Goal: Complete application form: Complete application form

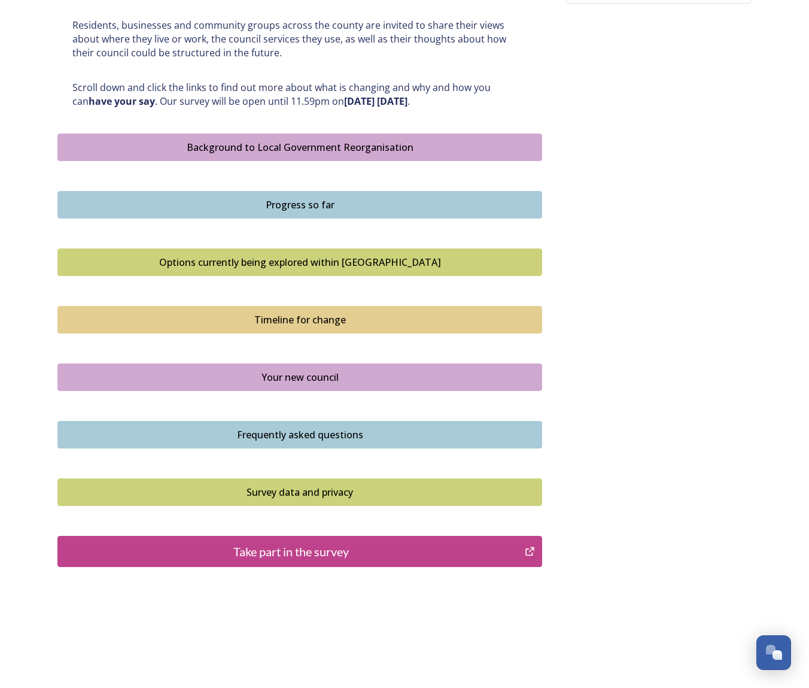
scroll to position [589, 0]
click at [287, 543] on div "Take part in the survey" at bounding box center [291, 552] width 454 height 18
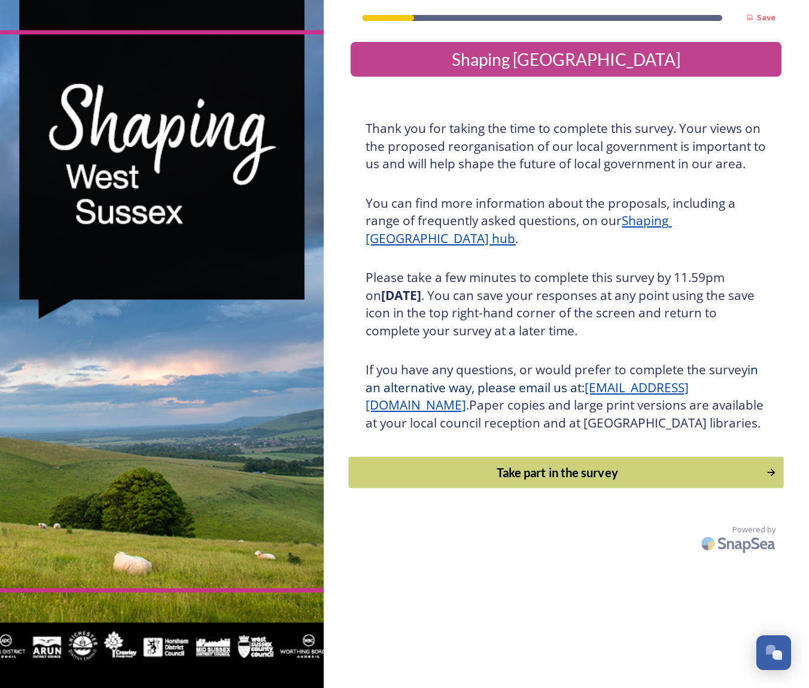
click at [458, 481] on div "Take part in the survey" at bounding box center [557, 472] width 405 height 18
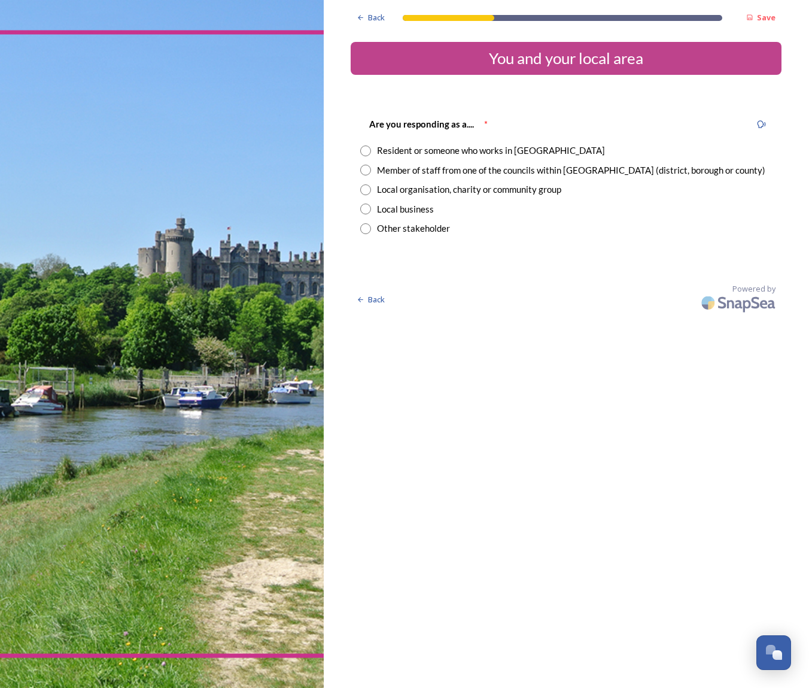
click at [360, 148] on input "radio" at bounding box center [365, 150] width 11 height 11
radio input "true"
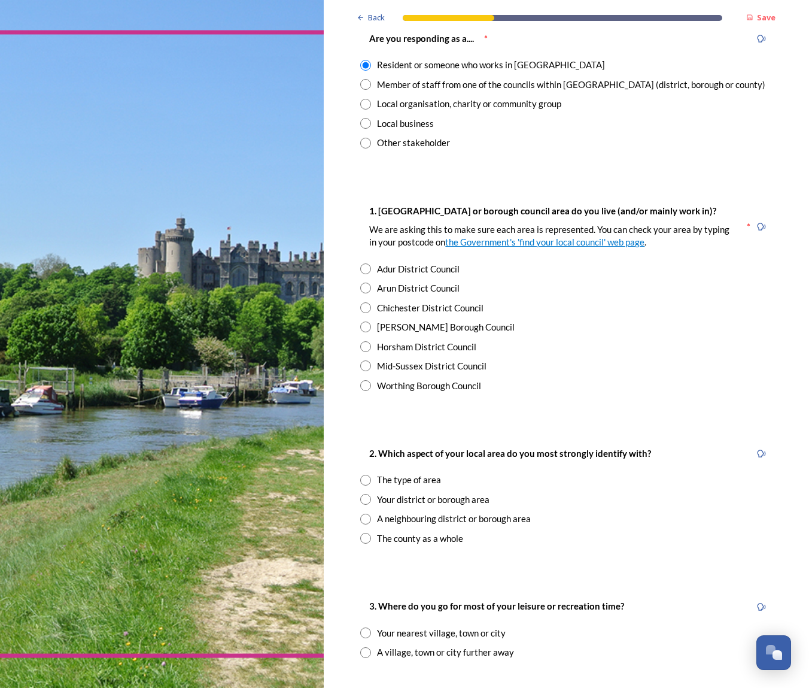
scroll to position [101, 0]
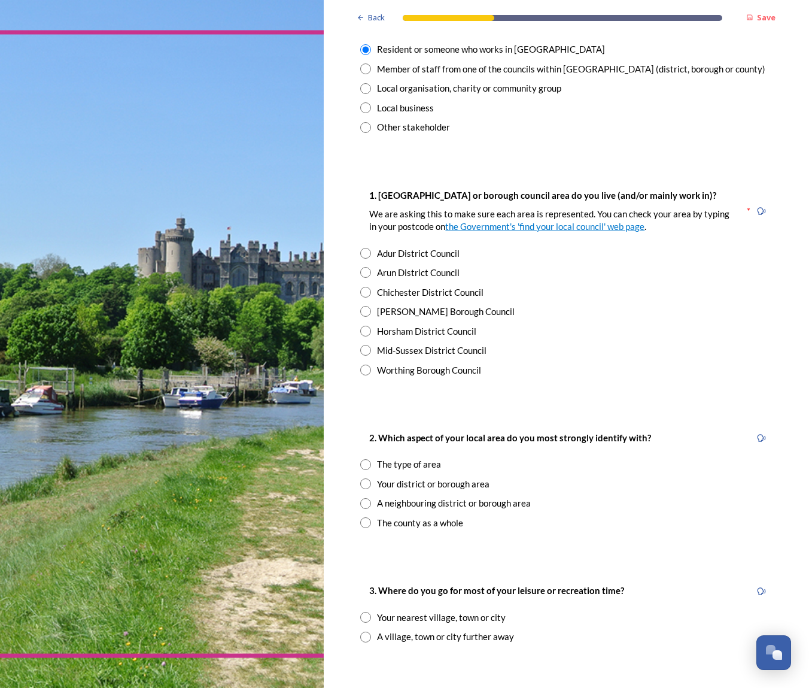
click at [360, 287] on input "radio" at bounding box center [365, 292] width 11 height 11
radio input "true"
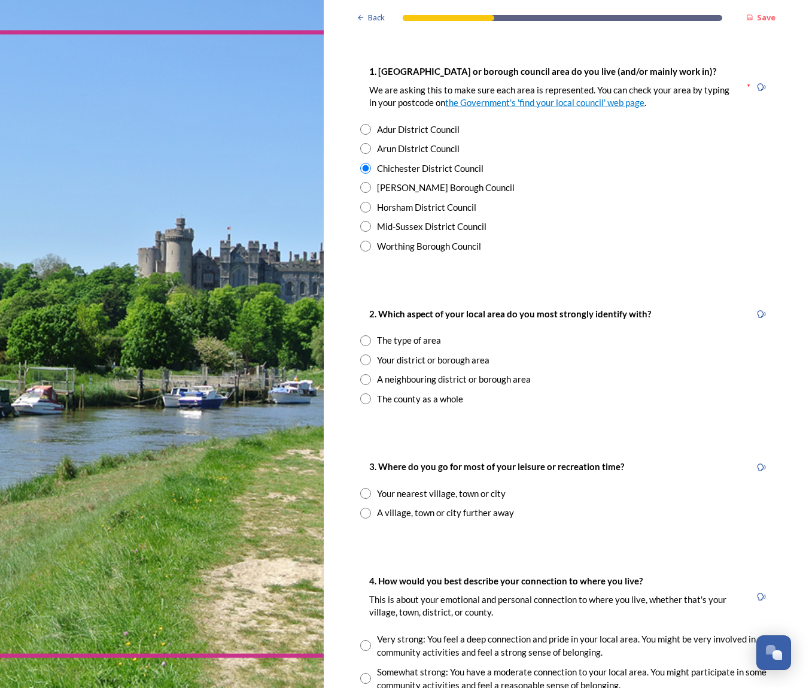
scroll to position [241, 0]
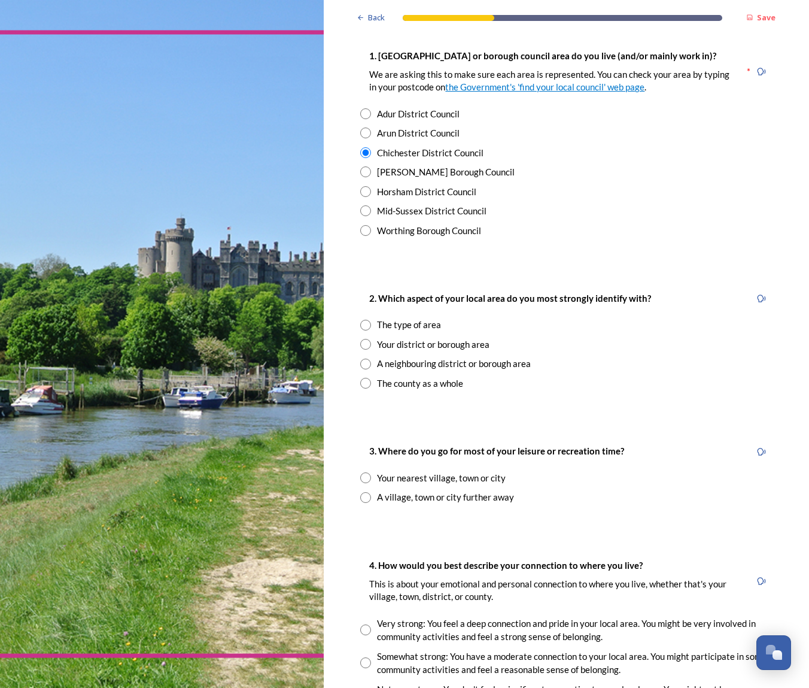
click at [360, 320] on input "radio" at bounding box center [365, 325] width 11 height 11
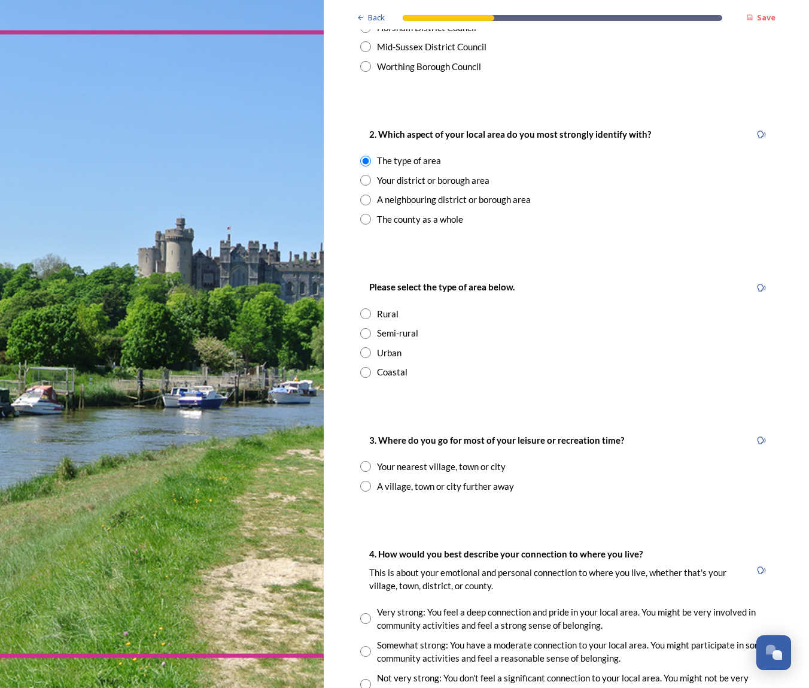
scroll to position [428, 0]
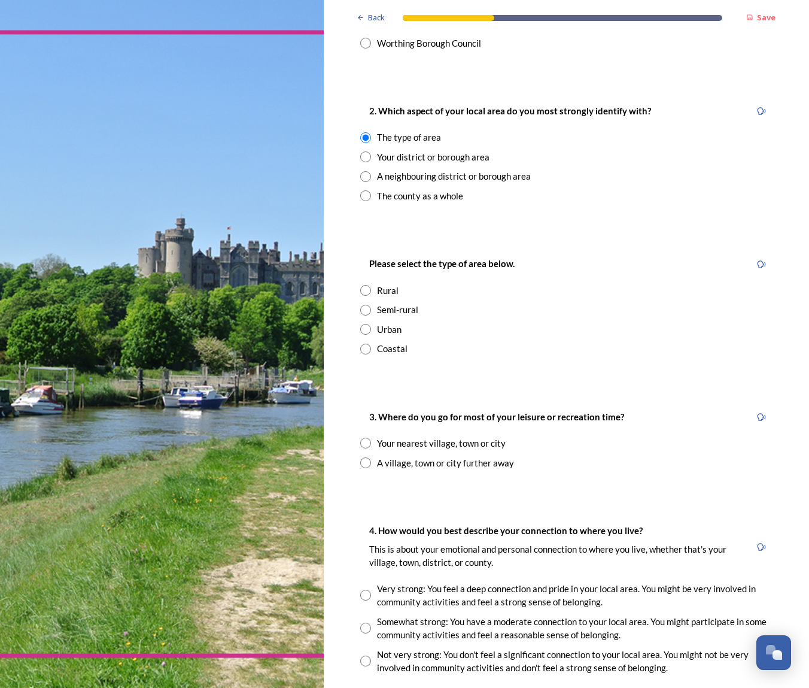
click at [360, 151] on div "Your district or borough area" at bounding box center [566, 157] width 412 height 14
radio input "false"
radio input "true"
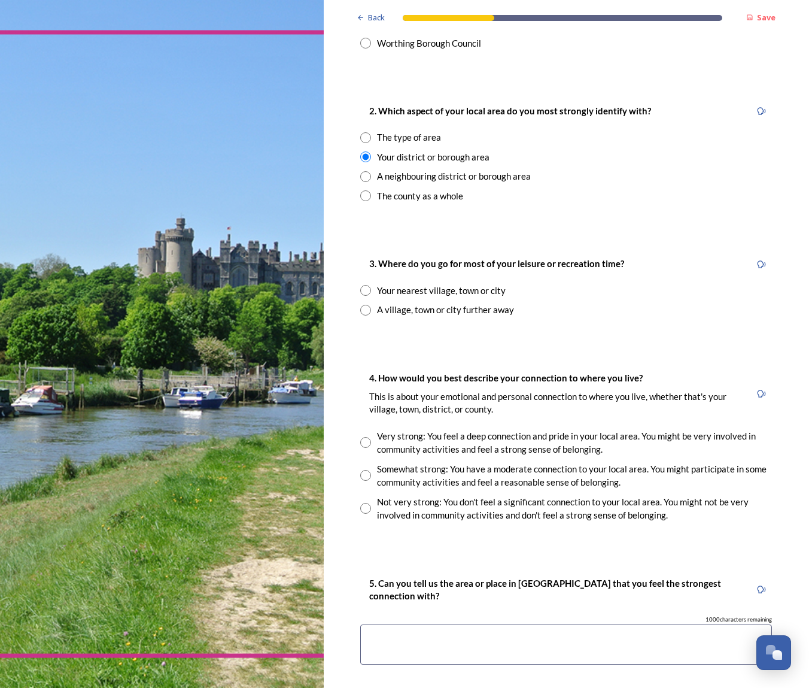
click at [360, 285] on input "radio" at bounding box center [365, 290] width 11 height 11
radio input "true"
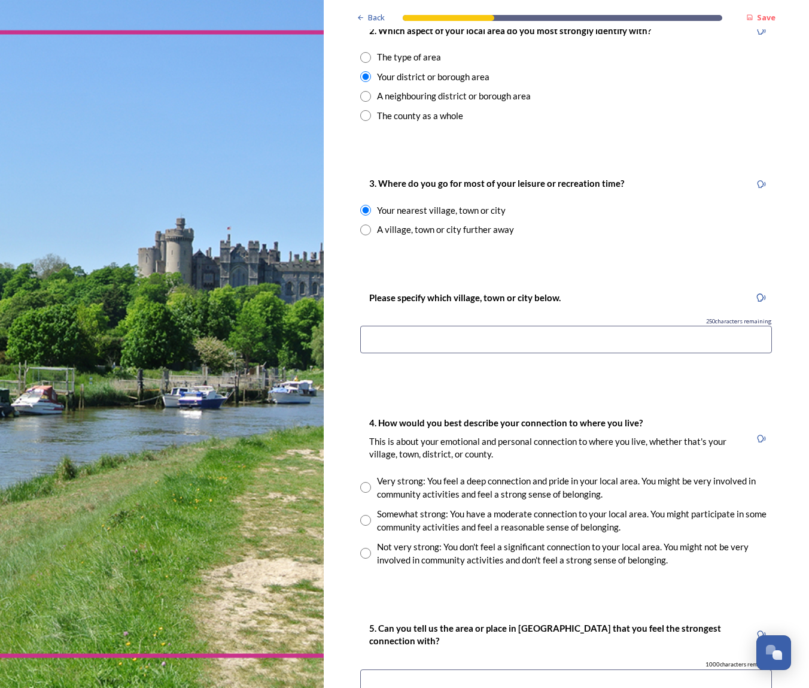
scroll to position [512, 0]
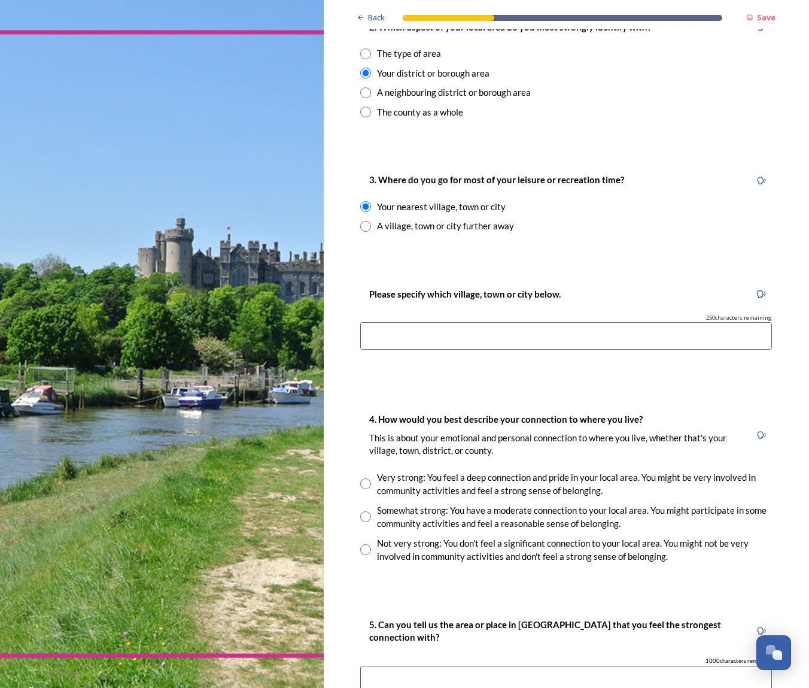
click at [575, 322] on input at bounding box center [566, 336] width 412 height 28
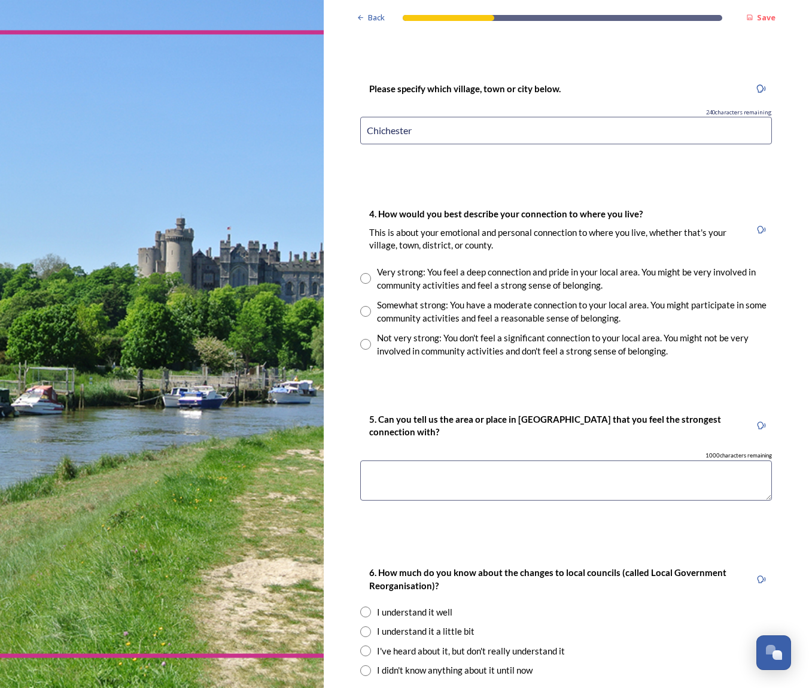
scroll to position [726, 0]
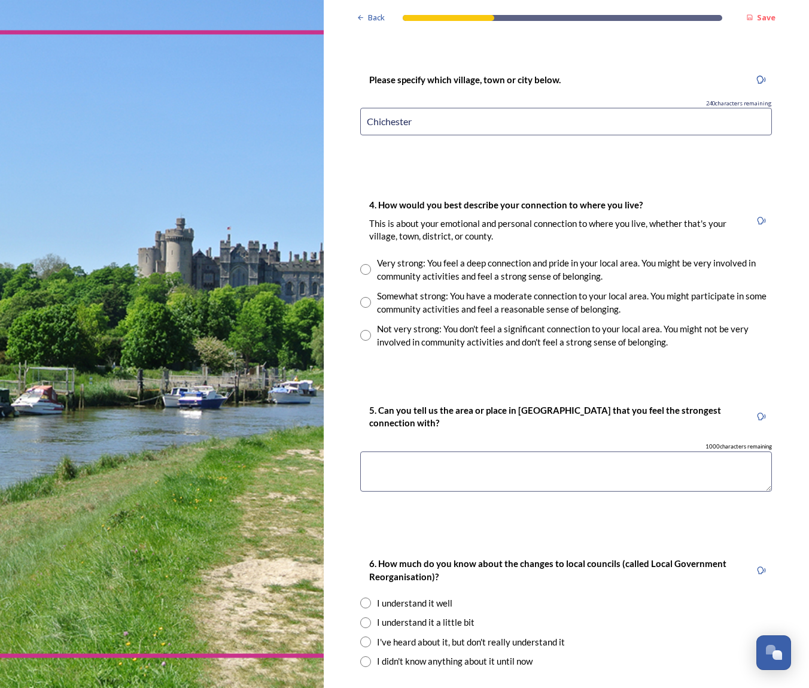
type input "Chichester"
click at [360, 264] on input "radio" at bounding box center [365, 269] width 11 height 11
radio input "true"
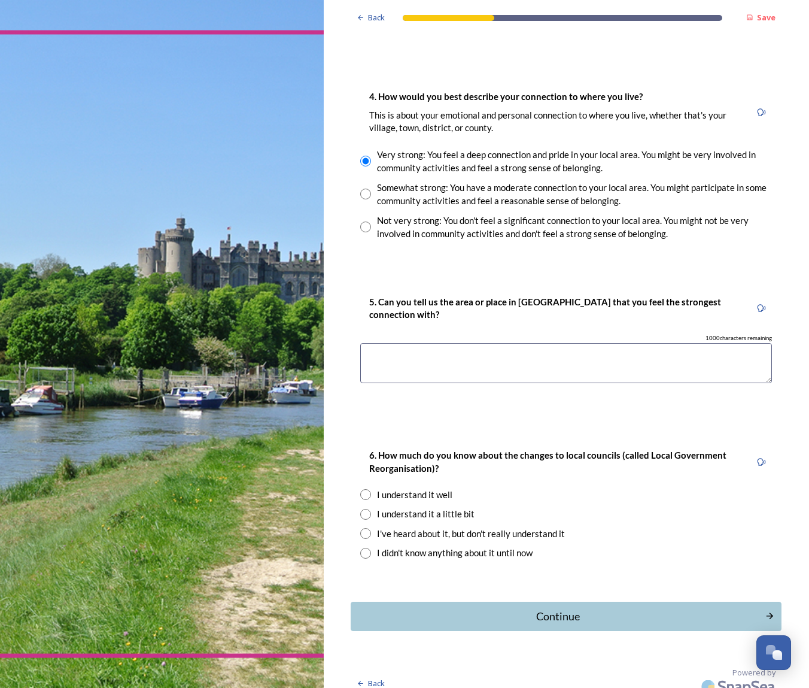
scroll to position [833, 0]
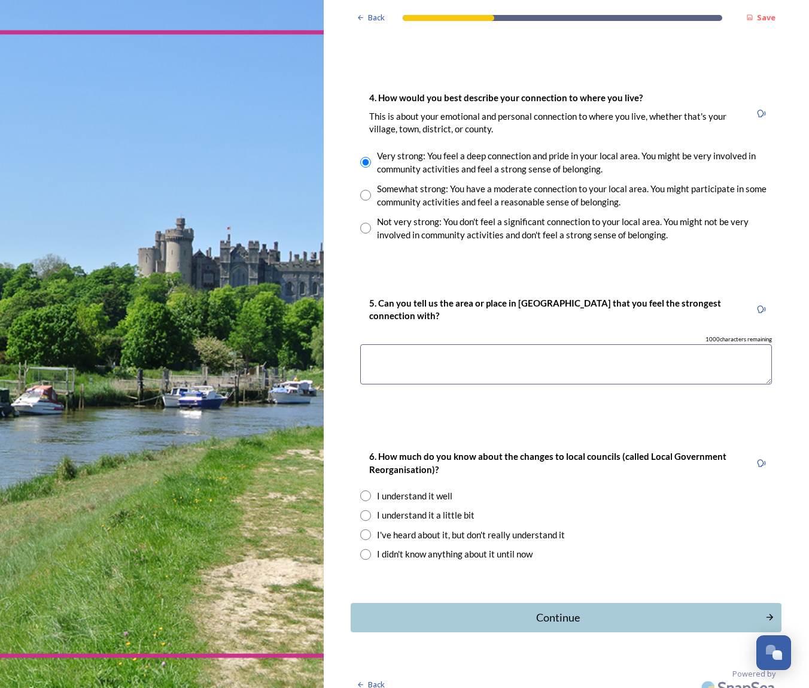
click at [488, 349] on textarea at bounding box center [566, 364] width 412 height 40
type textarea "Chichester"
click at [360, 510] on input "radio" at bounding box center [365, 515] width 11 height 11
radio input "true"
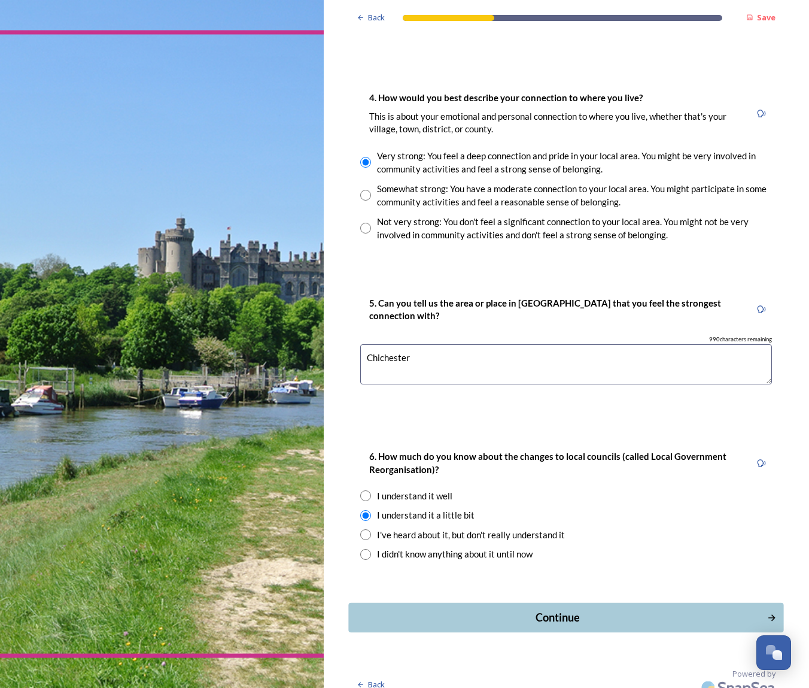
click at [552, 609] on div "Continue" at bounding box center [557, 617] width 405 height 16
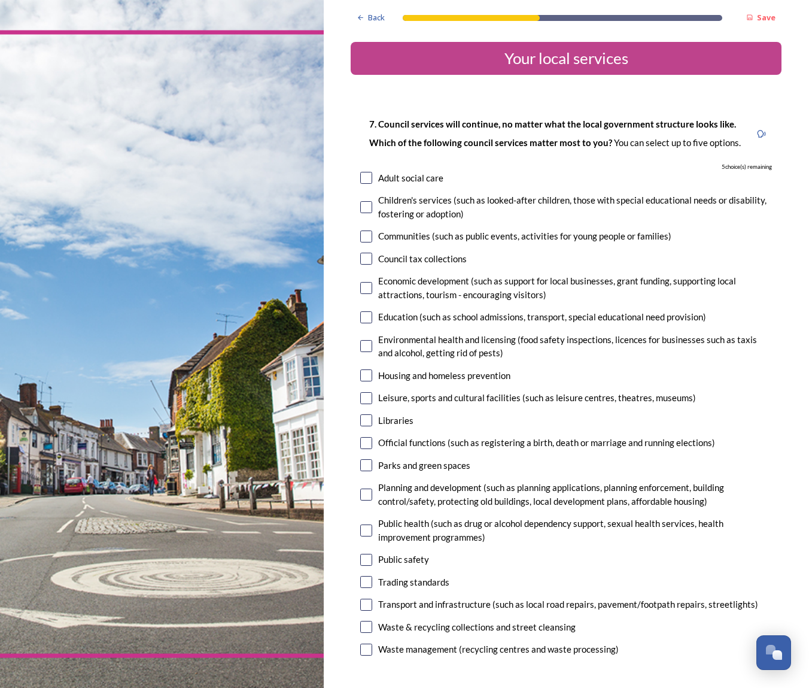
click at [360, 232] on input "checkbox" at bounding box center [366, 236] width 12 height 12
checkbox input "true"
click at [360, 283] on input "checkbox" at bounding box center [366, 288] width 12 height 12
checkbox input "true"
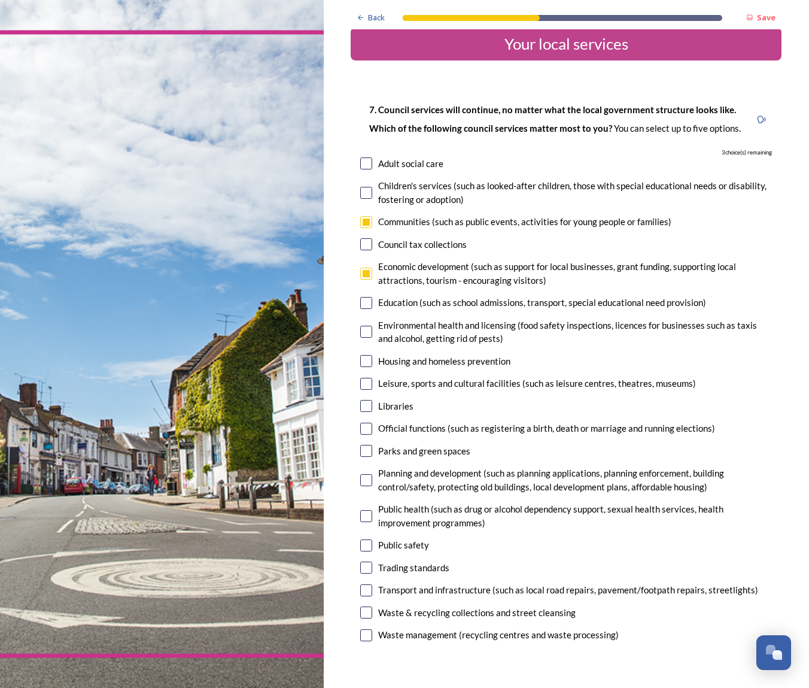
click at [360, 403] on input "checkbox" at bounding box center [366, 406] width 12 height 12
checkbox input "true"
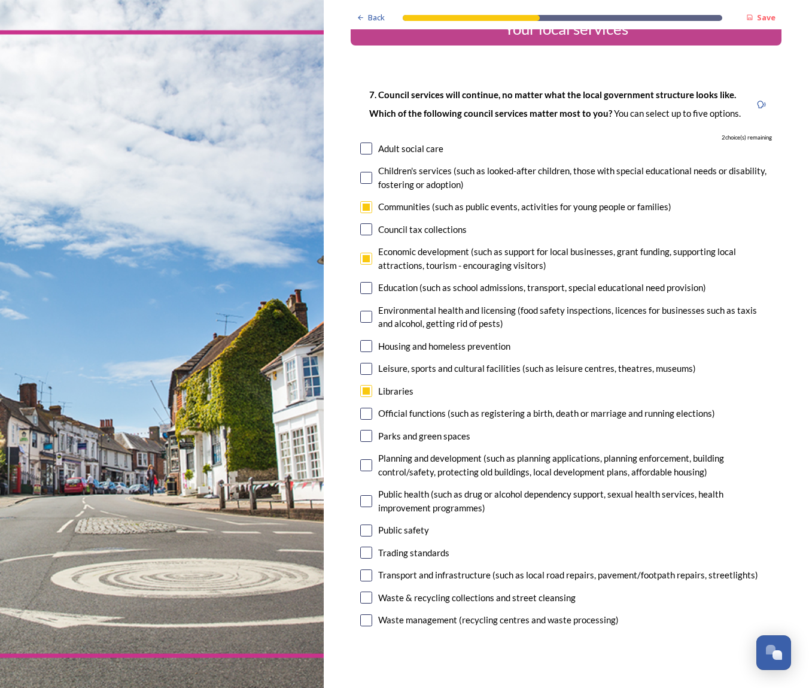
scroll to position [29, 0]
click at [360, 257] on input "checkbox" at bounding box center [366, 259] width 12 height 12
checkbox input "false"
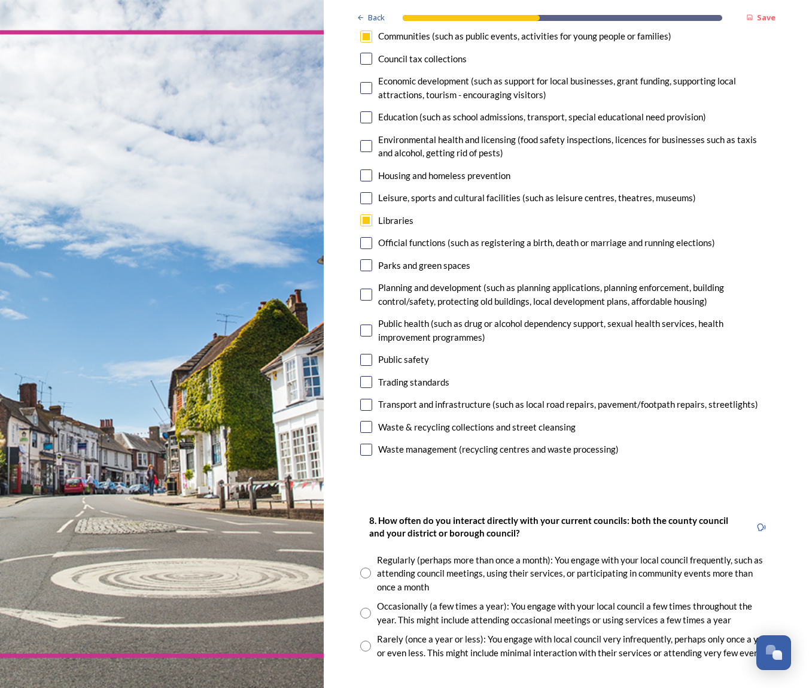
scroll to position [202, 0]
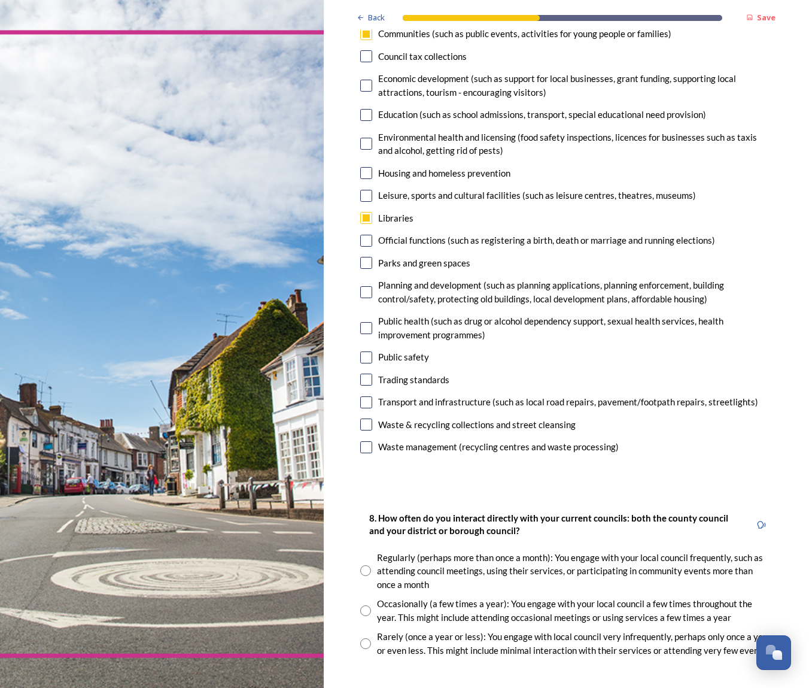
click at [360, 396] on input "checkbox" at bounding box center [366, 402] width 12 height 12
checkbox input "true"
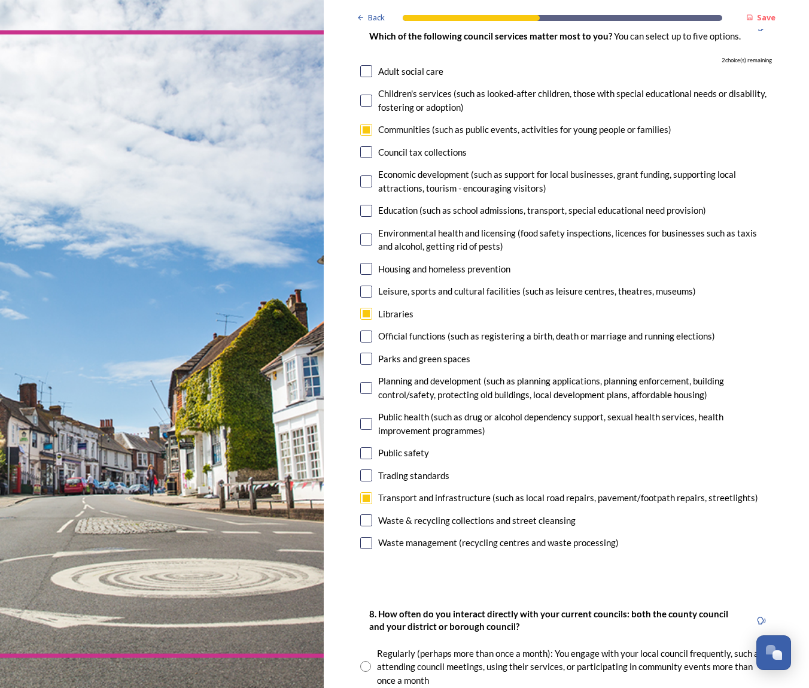
scroll to position [78, 0]
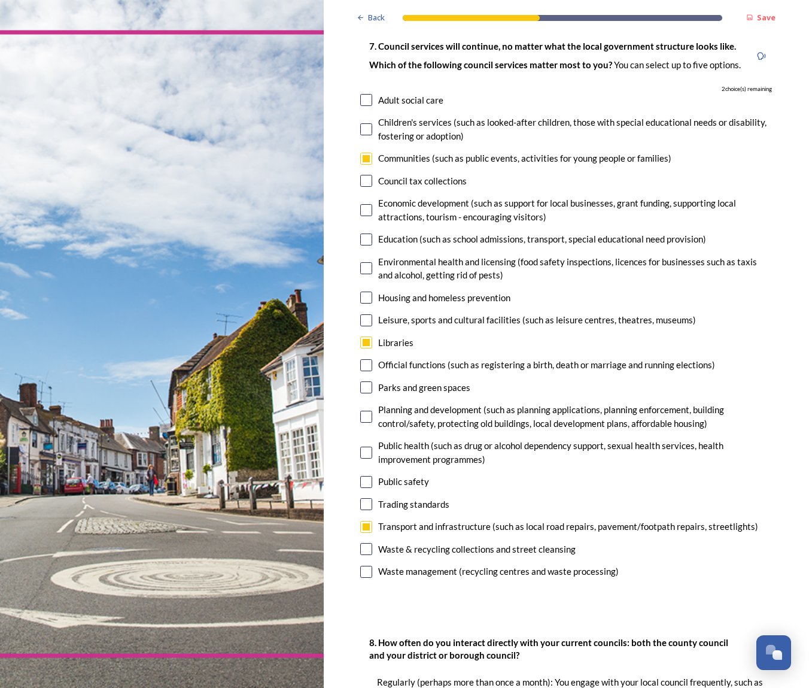
click at [360, 315] on input "checkbox" at bounding box center [366, 320] width 12 height 12
checkbox input "true"
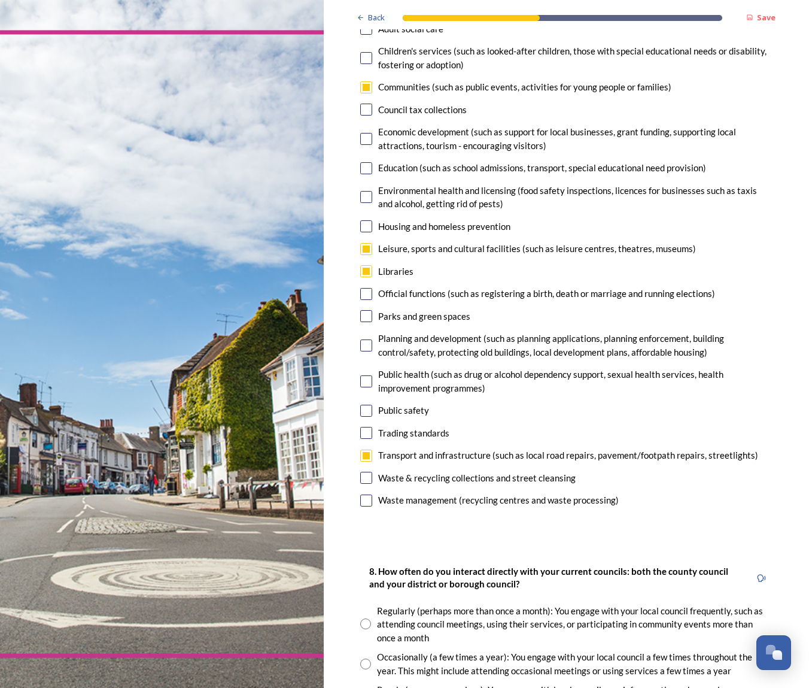
scroll to position [152, 0]
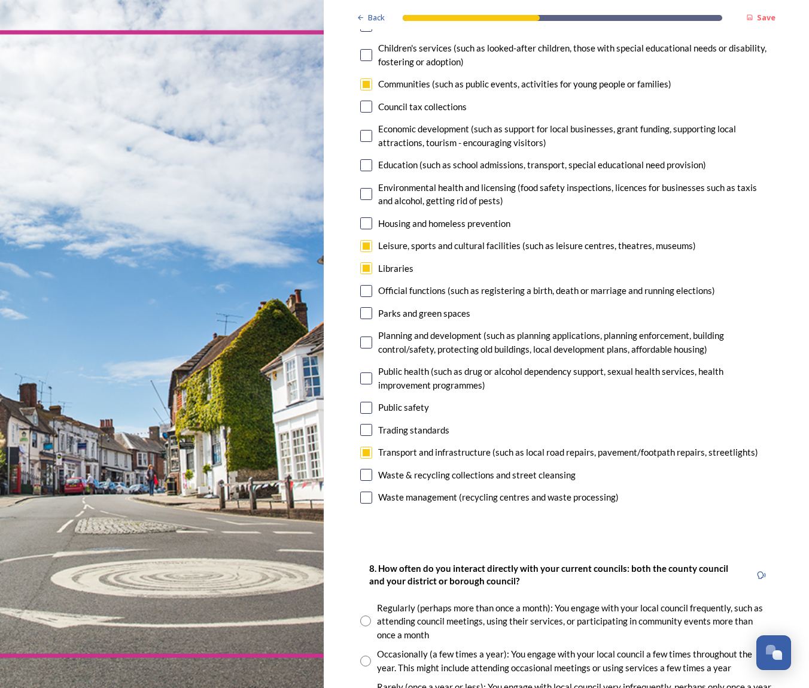
click at [360, 308] on input "checkbox" at bounding box center [366, 313] width 12 height 12
checkbox input "true"
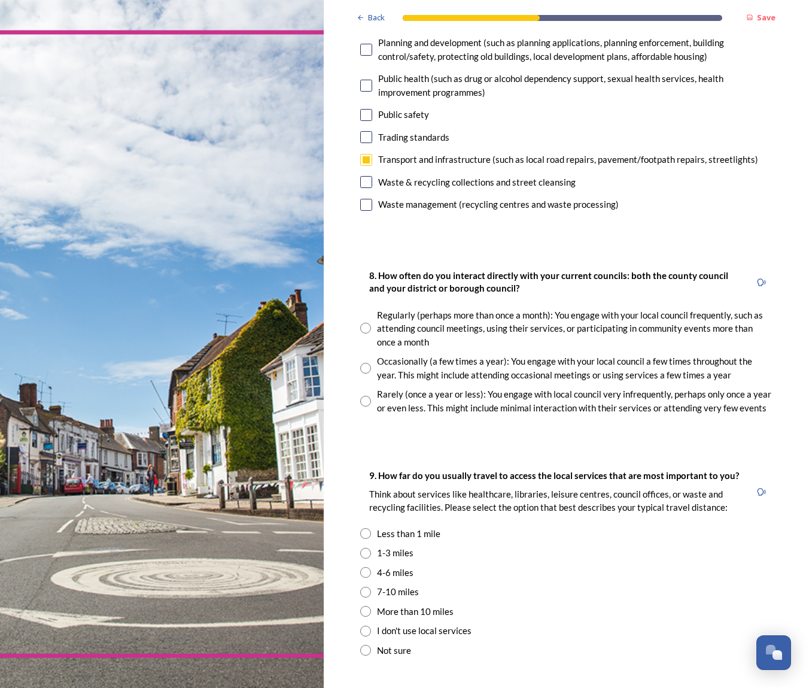
scroll to position [448, 0]
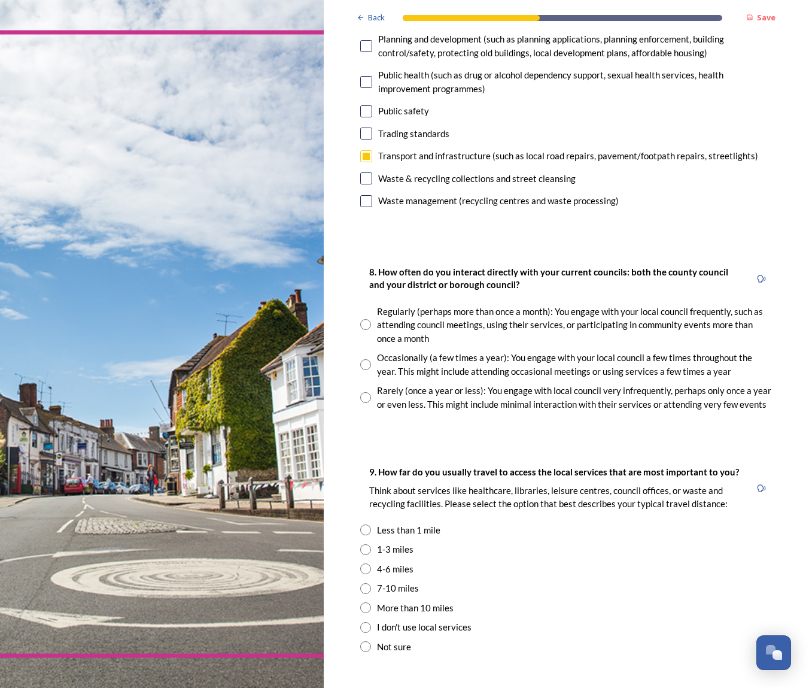
click at [360, 319] on input "radio" at bounding box center [365, 324] width 11 height 11
radio input "true"
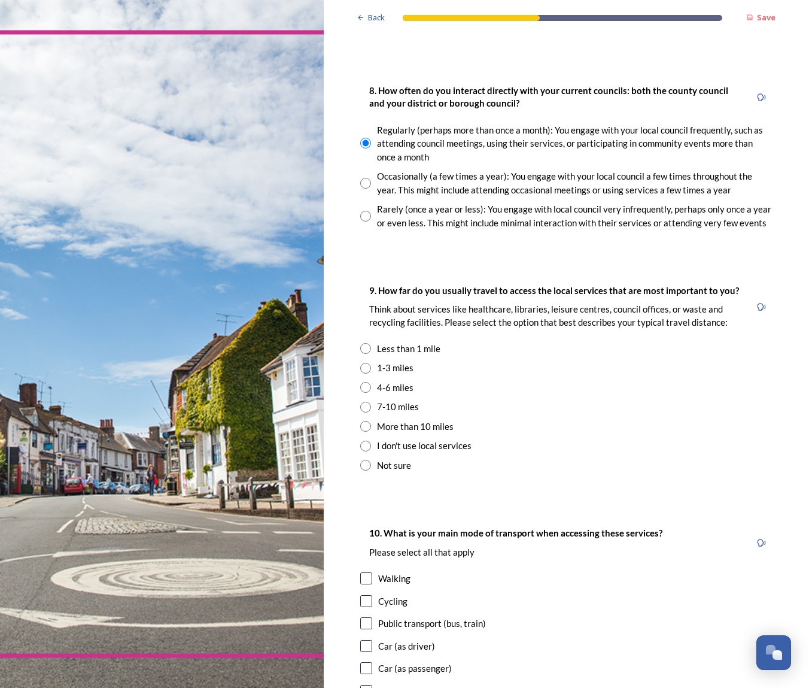
scroll to position [631, 0]
click at [360, 361] on input "radio" at bounding box center [365, 366] width 11 height 11
radio input "true"
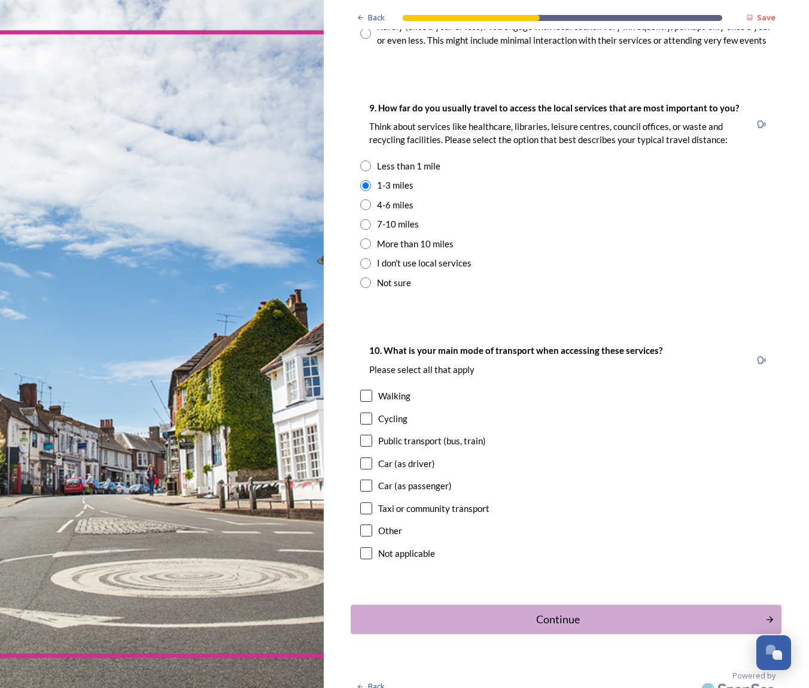
scroll to position [811, 0]
click at [351, 381] on div "10. What is your main mode of transport when accessing these services? Please s…" at bounding box center [566, 454] width 431 height 244
click at [360, 390] on input "checkbox" at bounding box center [366, 396] width 12 height 12
checkbox input "true"
click at [560, 612] on div "Continue" at bounding box center [557, 620] width 405 height 16
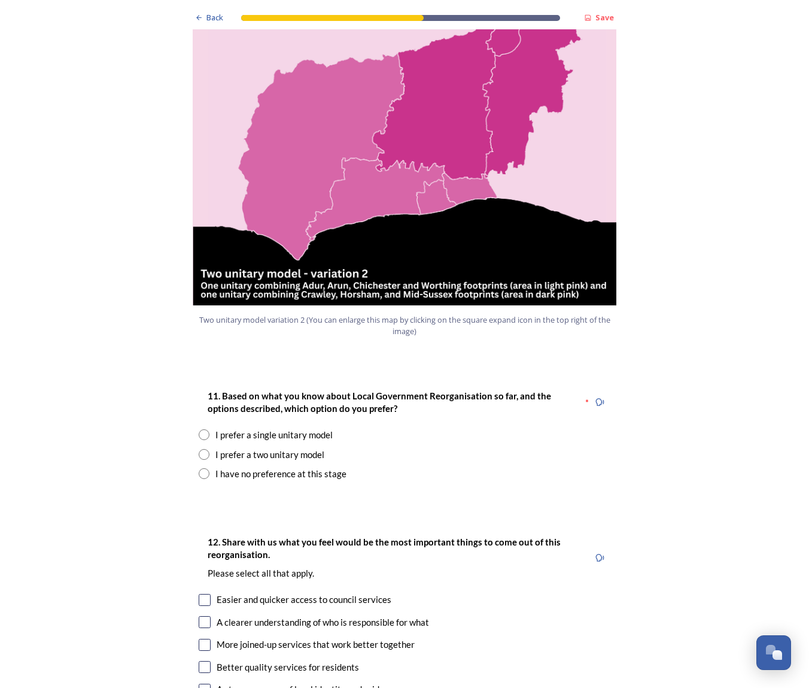
scroll to position [1300, 0]
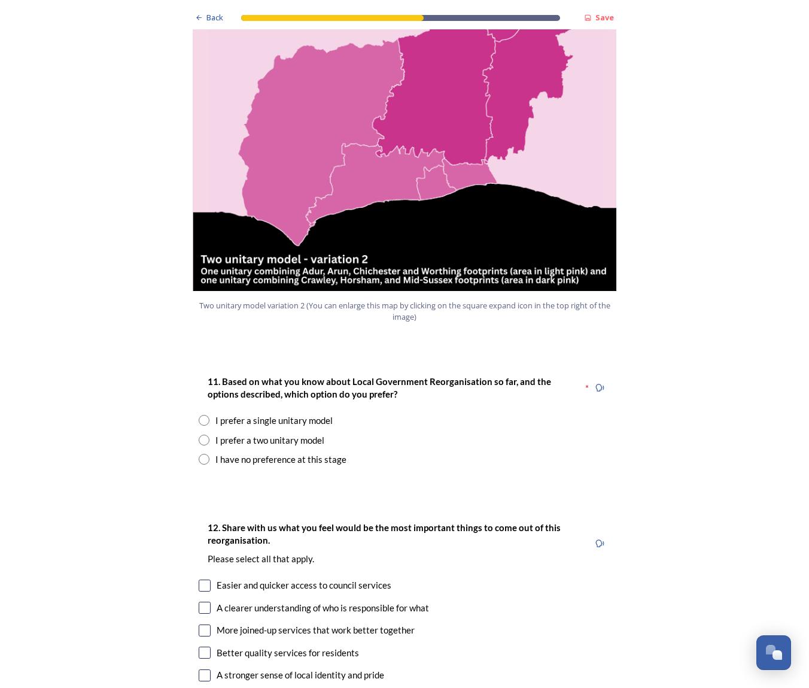
click at [202, 434] on input "radio" at bounding box center [204, 439] width 11 height 11
radio input "true"
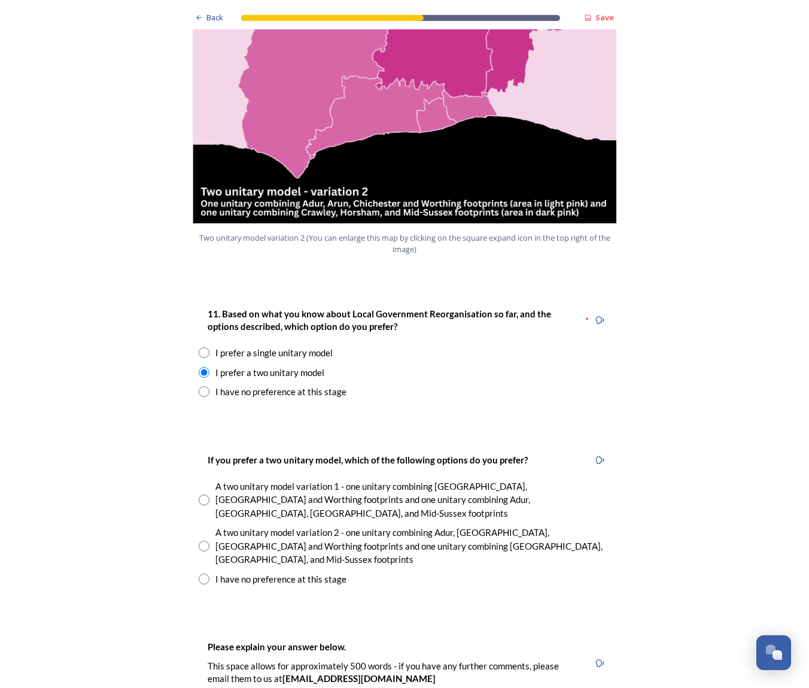
scroll to position [1369, 0]
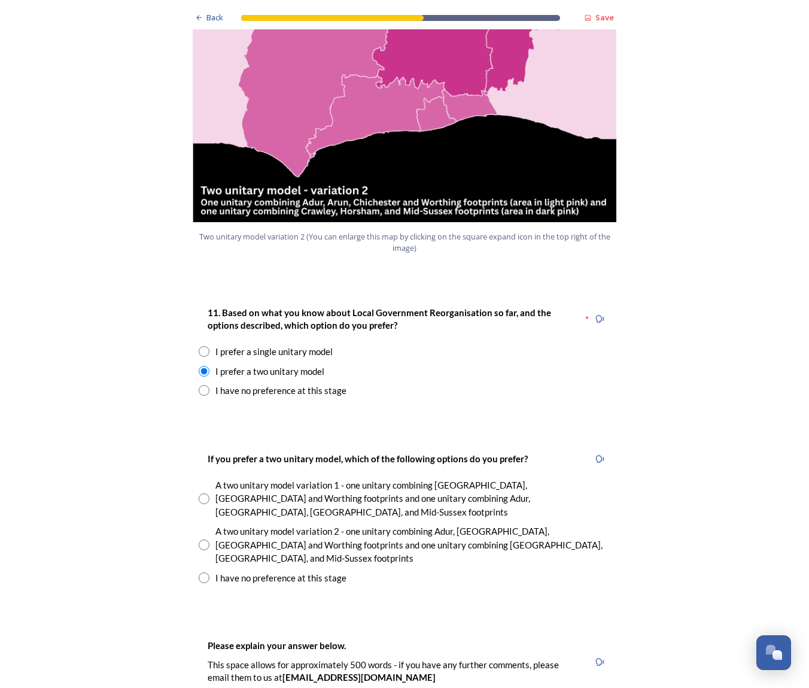
click at [205, 572] on input "radio" at bounding box center [204, 577] width 11 height 11
radio input "true"
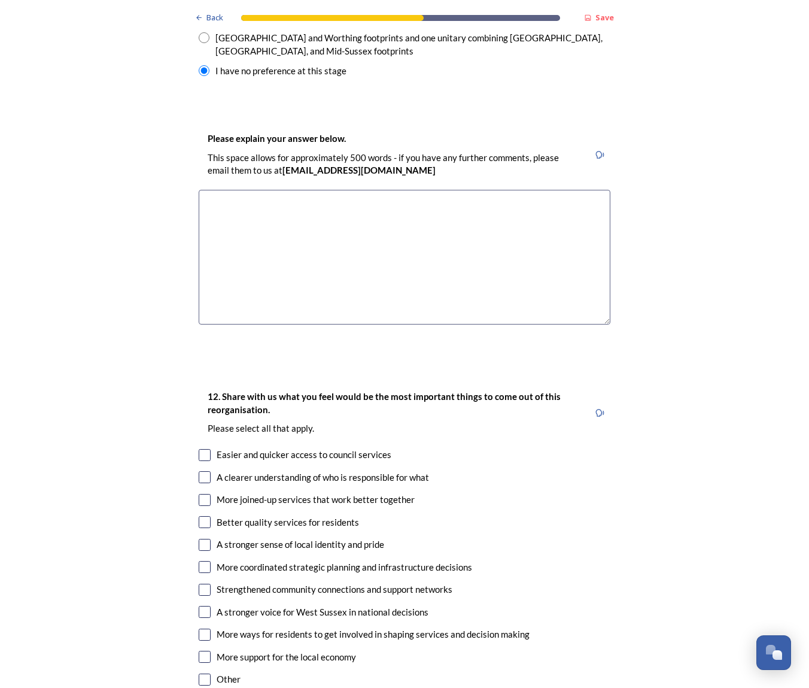
scroll to position [1878, 0]
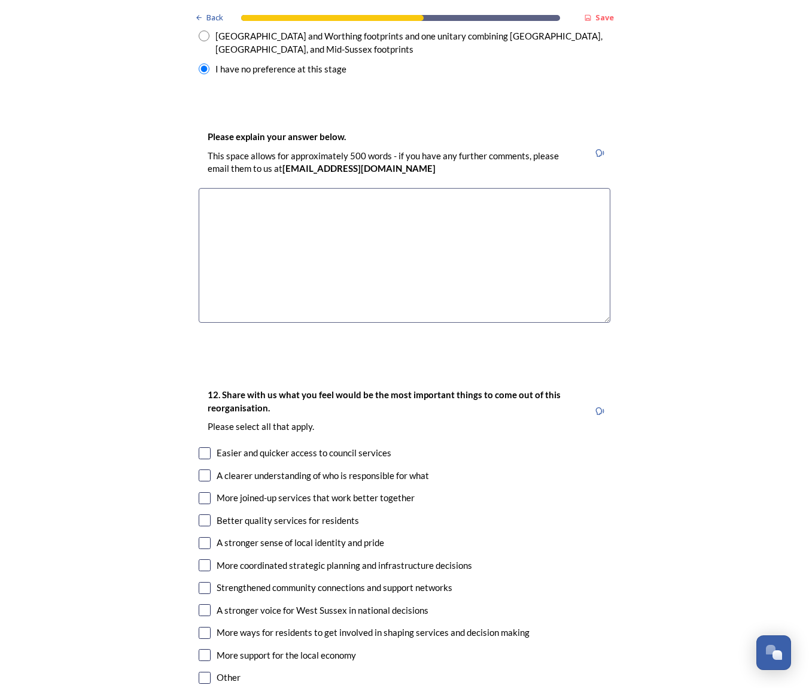
click at [205, 492] on input "checkbox" at bounding box center [205, 498] width 12 height 12
checkbox input "true"
click at [203, 537] on input "checkbox" at bounding box center [205, 543] width 12 height 12
checkbox input "true"
click at [204, 469] on input "checkbox" at bounding box center [205, 475] width 12 height 12
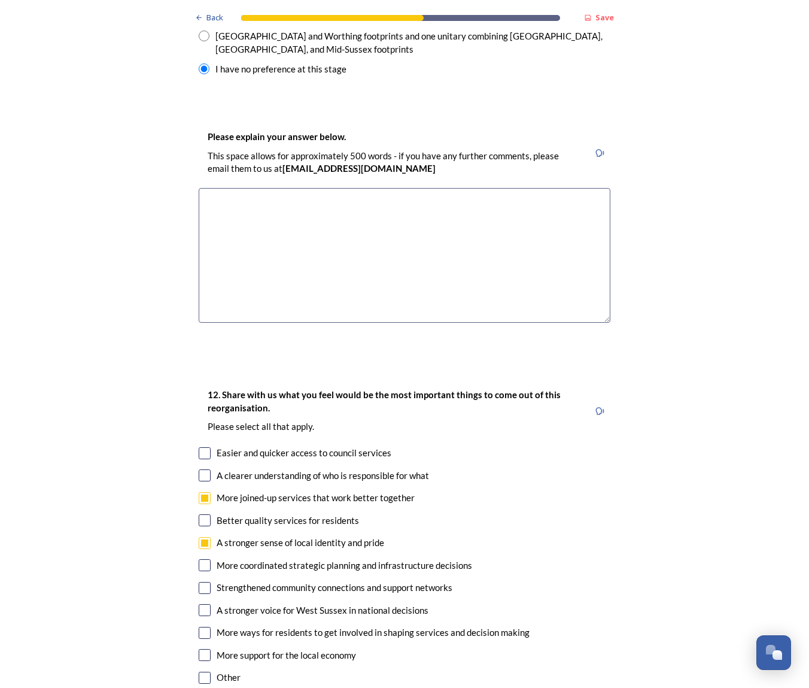
checkbox input "true"
click at [202, 559] on input "checkbox" at bounding box center [205, 565] width 12 height 12
checkbox input "true"
click at [202, 582] on input "checkbox" at bounding box center [205, 588] width 12 height 12
checkbox input "true"
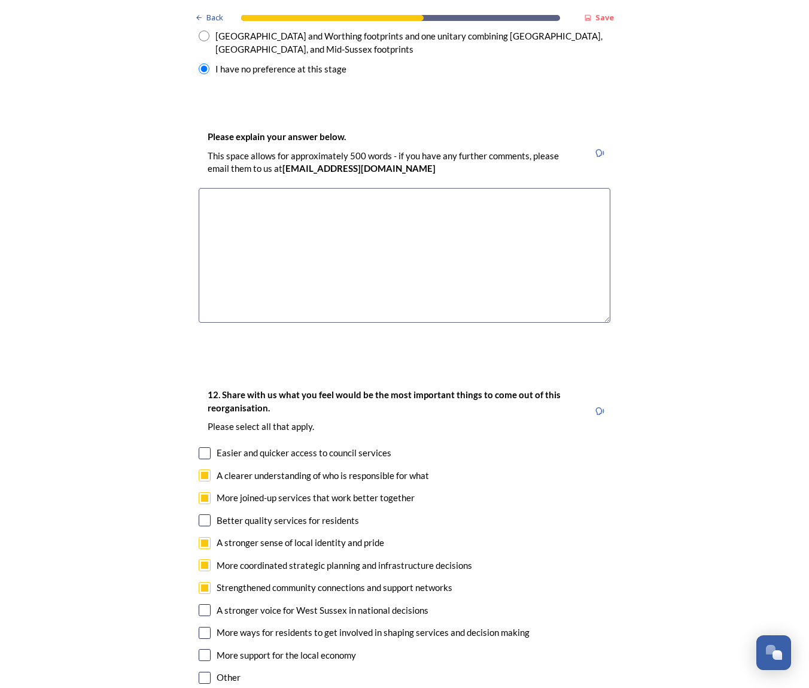
click at [202, 604] on input "checkbox" at bounding box center [205, 610] width 12 height 12
checkbox input "true"
click at [205, 649] on input "checkbox" at bounding box center [205, 655] width 12 height 12
checkbox input "true"
drag, startPoint x: 203, startPoint y: 445, endPoint x: 211, endPoint y: 420, distance: 25.6
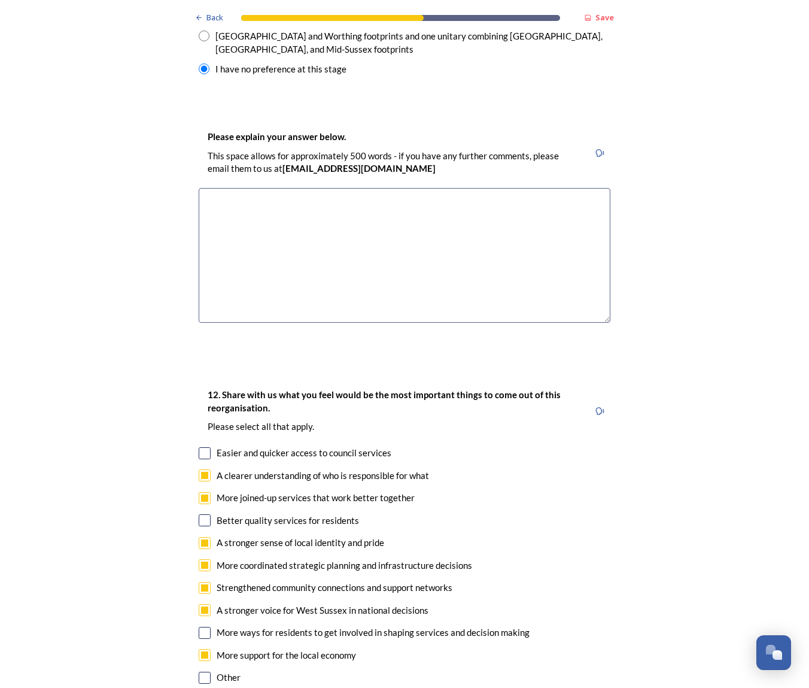
click at [205, 514] on input "checkbox" at bounding box center [205, 520] width 12 height 12
checkbox input "true"
click at [202, 447] on input "checkbox" at bounding box center [205, 453] width 12 height 12
checkbox input "true"
click at [206, 627] on input "checkbox" at bounding box center [205, 633] width 12 height 12
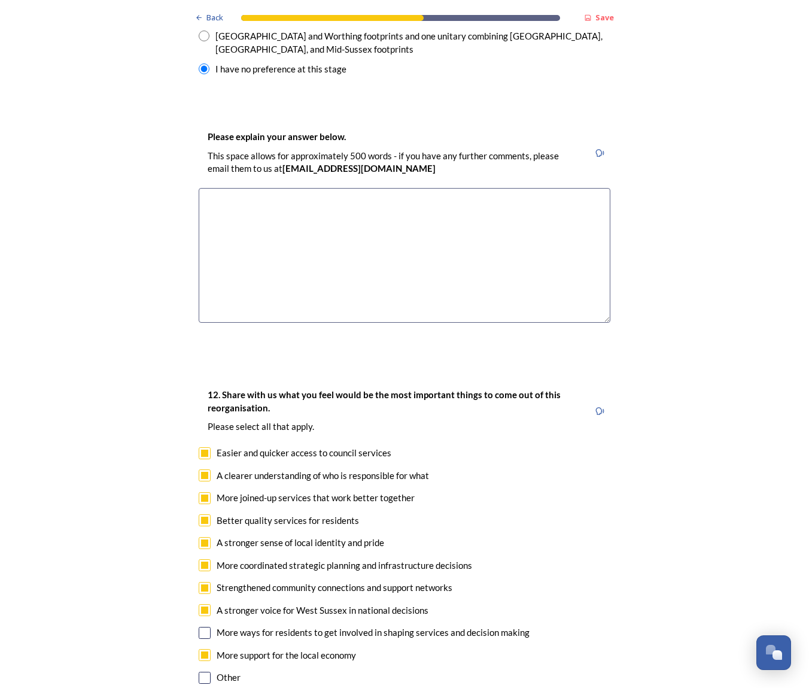
checkbox input "true"
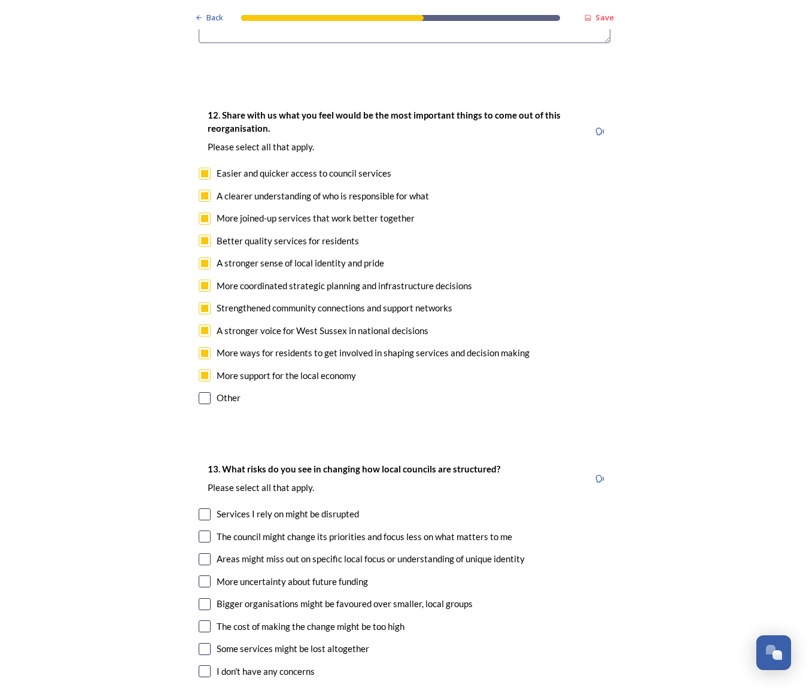
scroll to position [2161, 0]
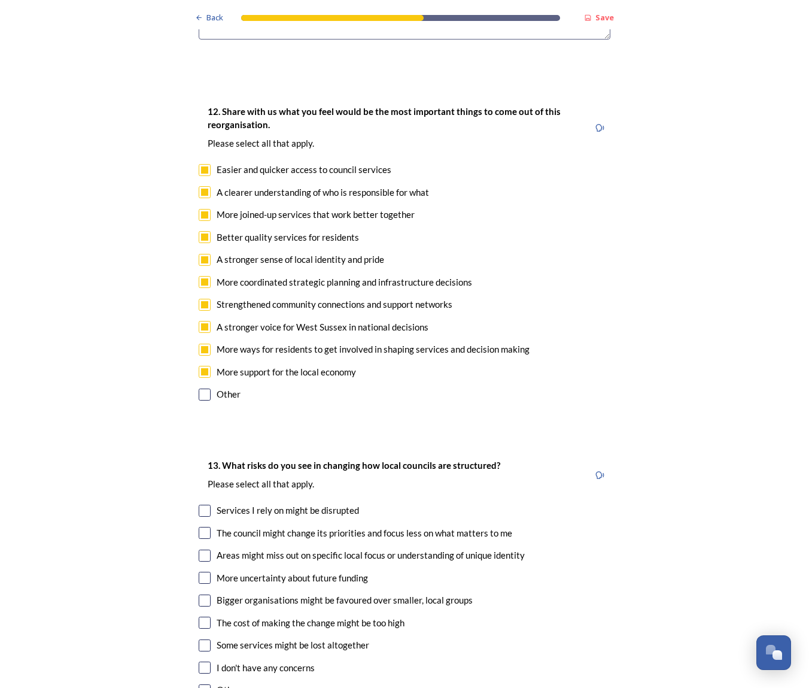
drag, startPoint x: 202, startPoint y: 561, endPoint x: 203, endPoint y: 551, distance: 10.9
click at [203, 558] on div "13. What risks do you see in changing how local councils are structured? ﻿Pleas…" at bounding box center [404, 579] width 431 height 266
click at [203, 639] on input "checkbox" at bounding box center [205, 645] width 12 height 12
checkbox input "true"
click at [204, 616] on input "checkbox" at bounding box center [205, 622] width 12 height 12
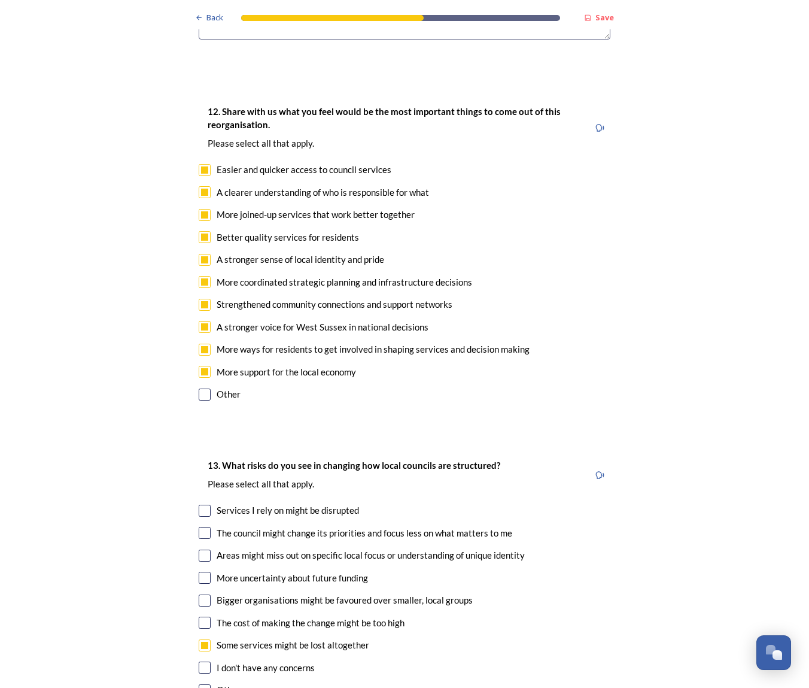
checkbox input "true"
click at [205, 504] on input "checkbox" at bounding box center [205, 510] width 12 height 12
checkbox input "false"
click at [205, 549] on input "checkbox" at bounding box center [205, 555] width 12 height 12
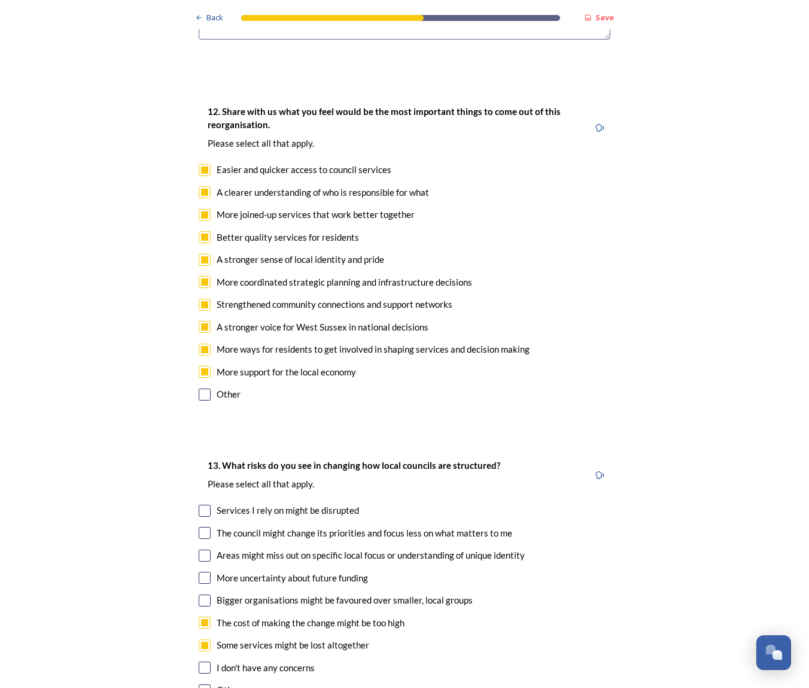
checkbox input "true"
click at [202, 572] on input "checkbox" at bounding box center [205, 578] width 12 height 12
checkbox input "true"
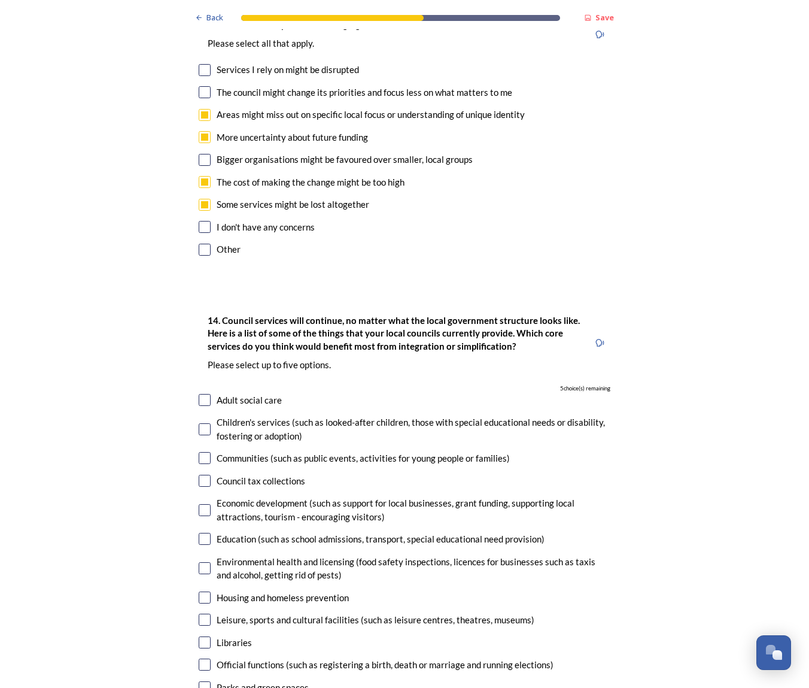
scroll to position [2608, 0]
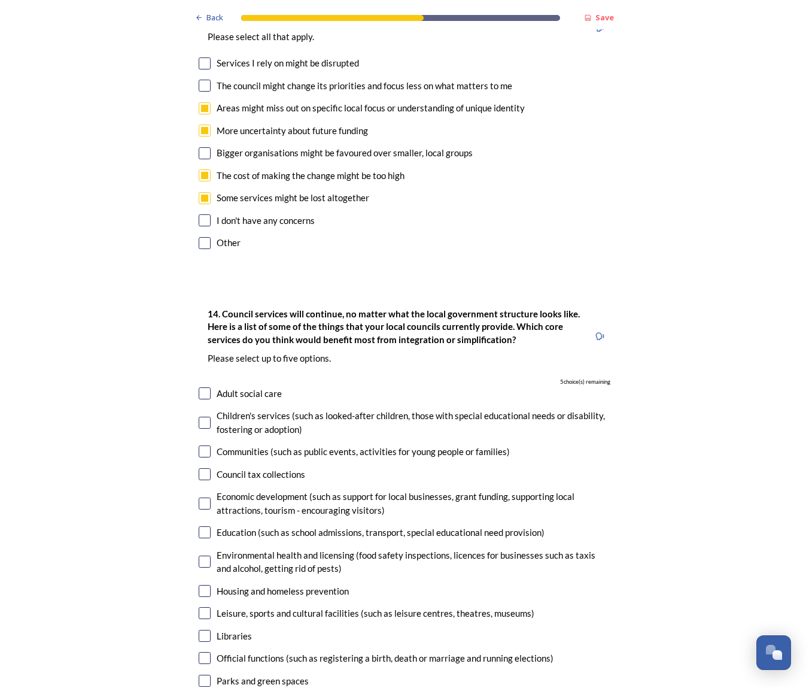
click at [204, 468] on input "checkbox" at bounding box center [205, 474] width 12 height 12
checkbox input "true"
click at [204, 497] on input "checkbox" at bounding box center [205, 503] width 12 height 12
checkbox input "true"
click at [206, 526] on input "checkbox" at bounding box center [205, 532] width 12 height 12
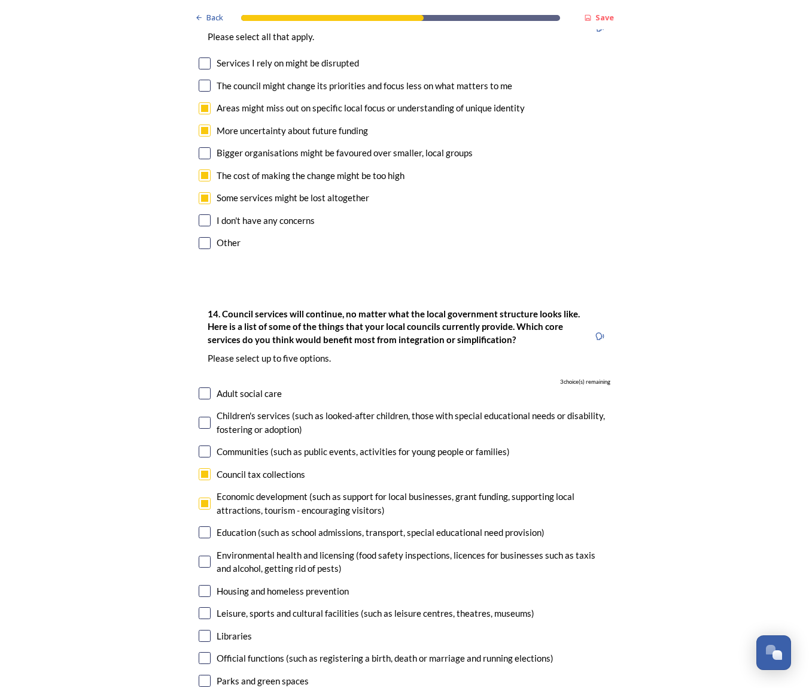
checkbox input "true"
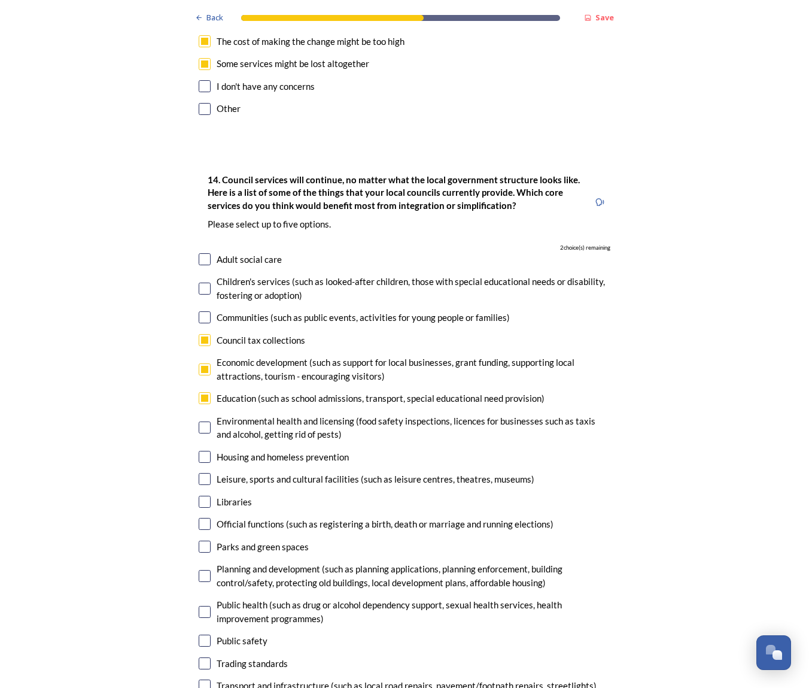
scroll to position [2744, 0]
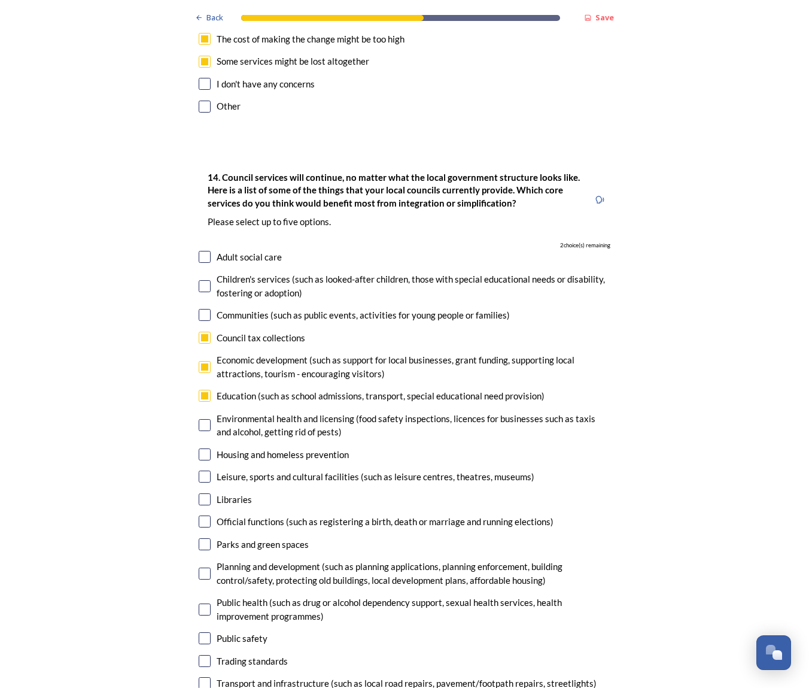
click at [209, 567] on input "checkbox" at bounding box center [205, 573] width 12 height 12
checkbox input "true"
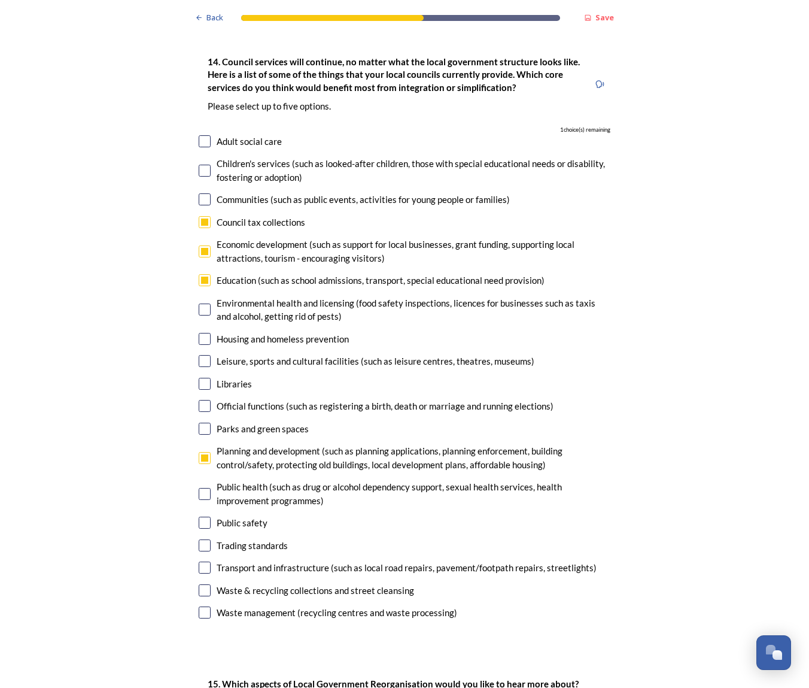
scroll to position [2862, 0]
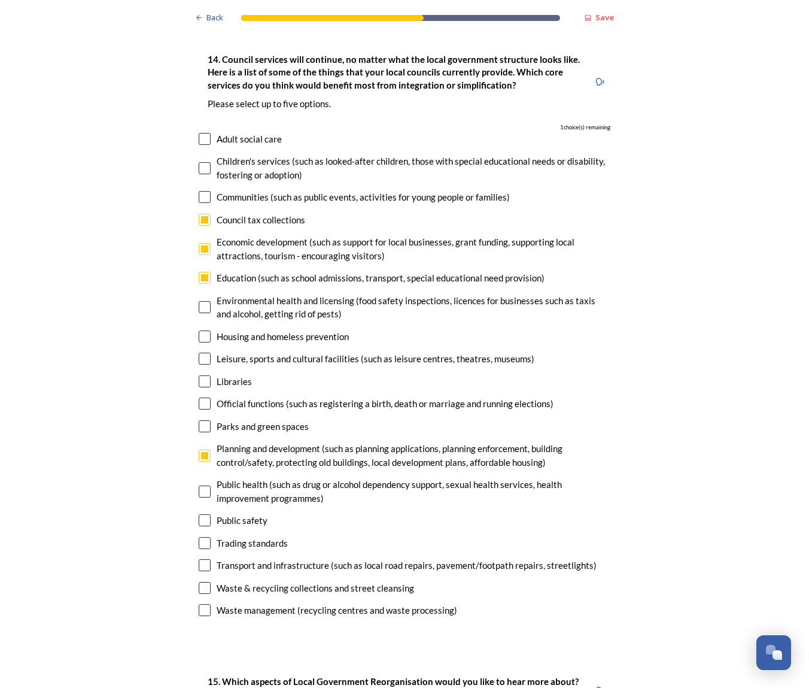
click at [203, 559] on input "checkbox" at bounding box center [205, 565] width 12 height 12
checkbox input "true"
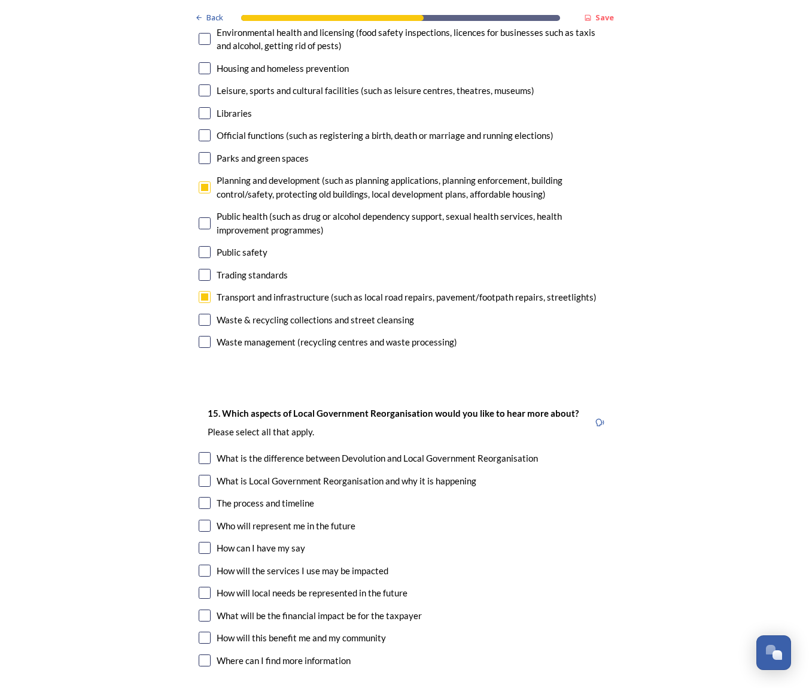
scroll to position [3132, 0]
click at [204, 496] on input "checkbox" at bounding box center [205, 502] width 12 height 12
checkbox input "true"
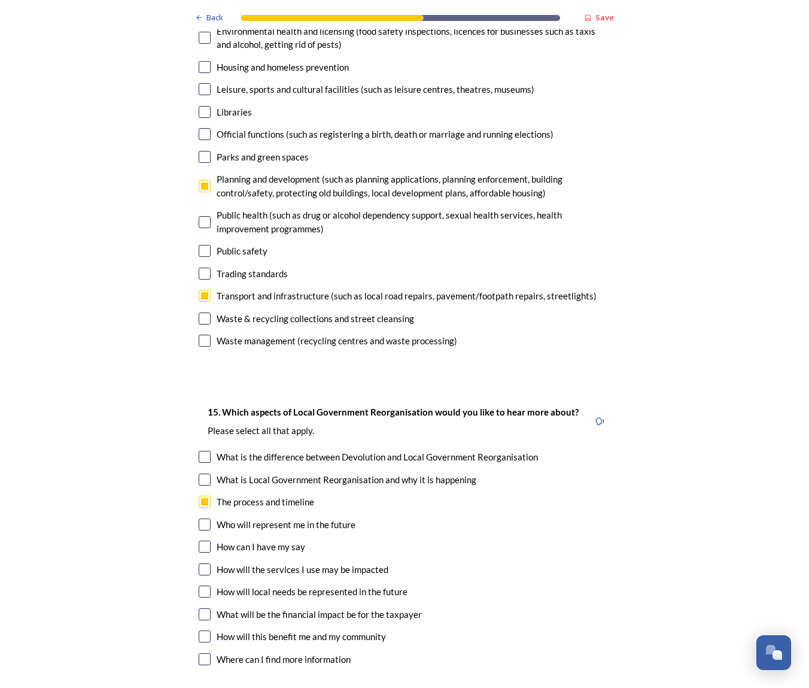
drag, startPoint x: 207, startPoint y: 544, endPoint x: 237, endPoint y: 542, distance: 30.0
click at [214, 630] on div "How will this benefit me and my community" at bounding box center [405, 637] width 412 height 14
checkbox input "true"
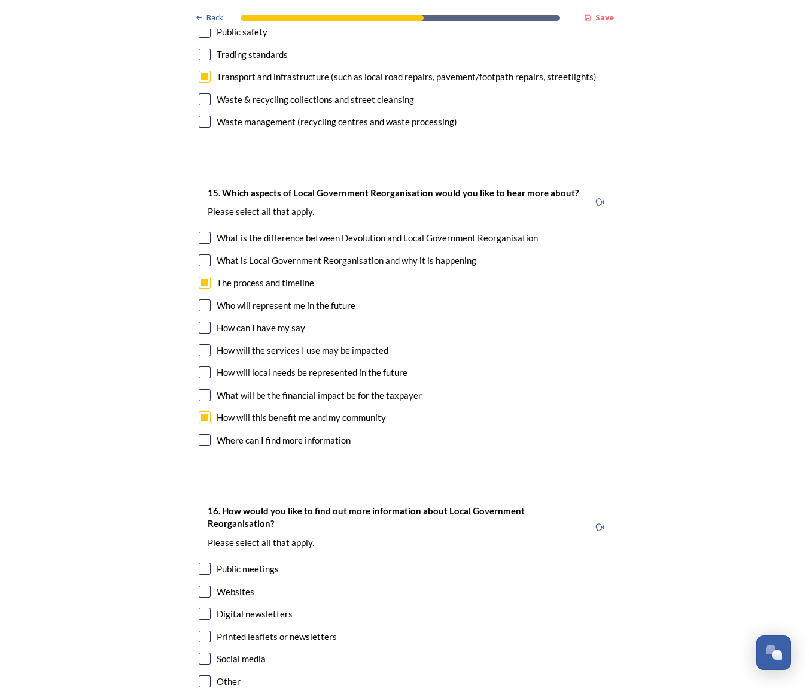
scroll to position [3361, 0]
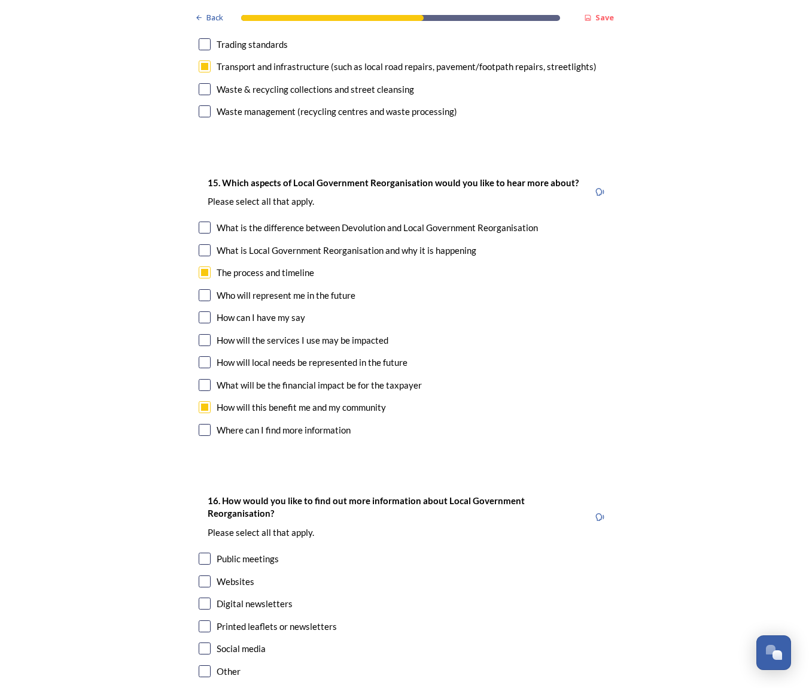
click at [202, 424] on input "checkbox" at bounding box center [205, 430] width 12 height 12
checkbox input "true"
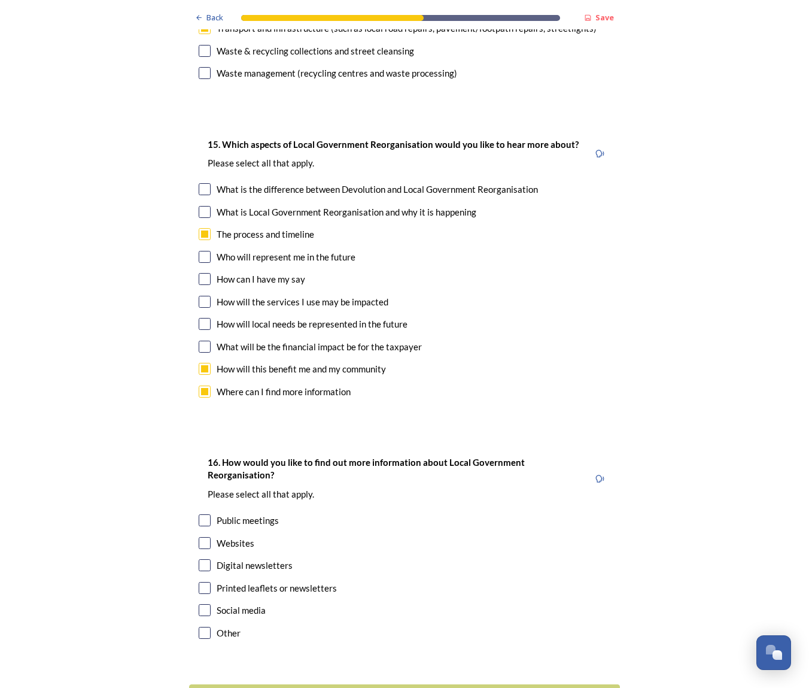
scroll to position [0, 0]
click at [207, 514] on input "checkbox" at bounding box center [205, 520] width 12 height 12
checkbox input "true"
click at [205, 559] on input "checkbox" at bounding box center [205, 565] width 12 height 12
checkbox input "true"
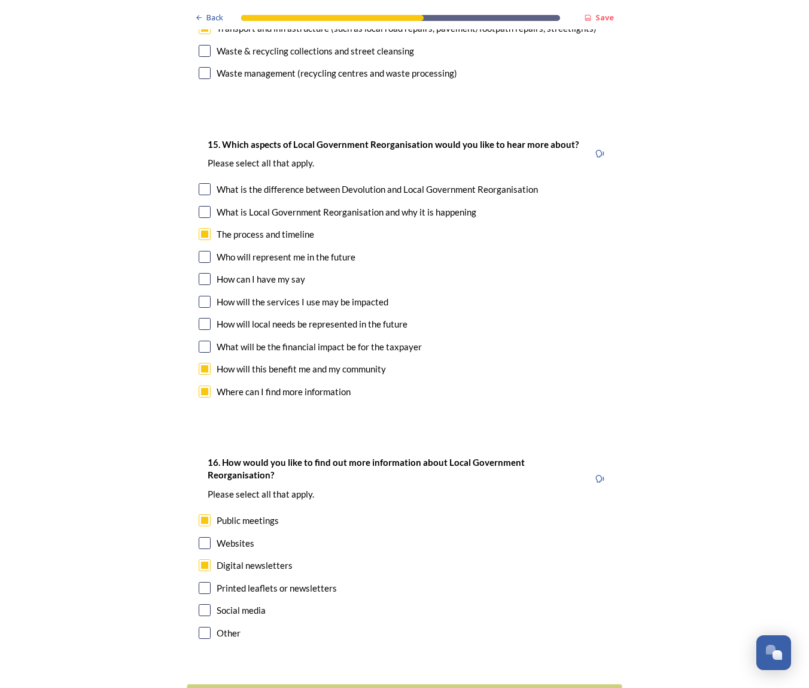
click at [399, 687] on div "Continue" at bounding box center [396, 699] width 405 height 16
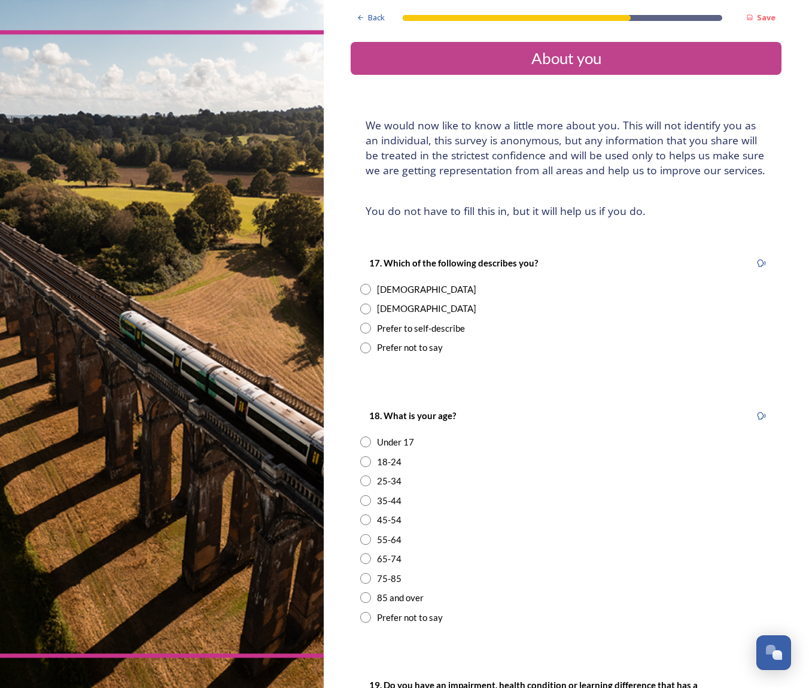
click at [360, 284] on input "radio" at bounding box center [365, 289] width 11 height 11
radio input "true"
click at [360, 553] on input "radio" at bounding box center [365, 558] width 11 height 11
radio input "true"
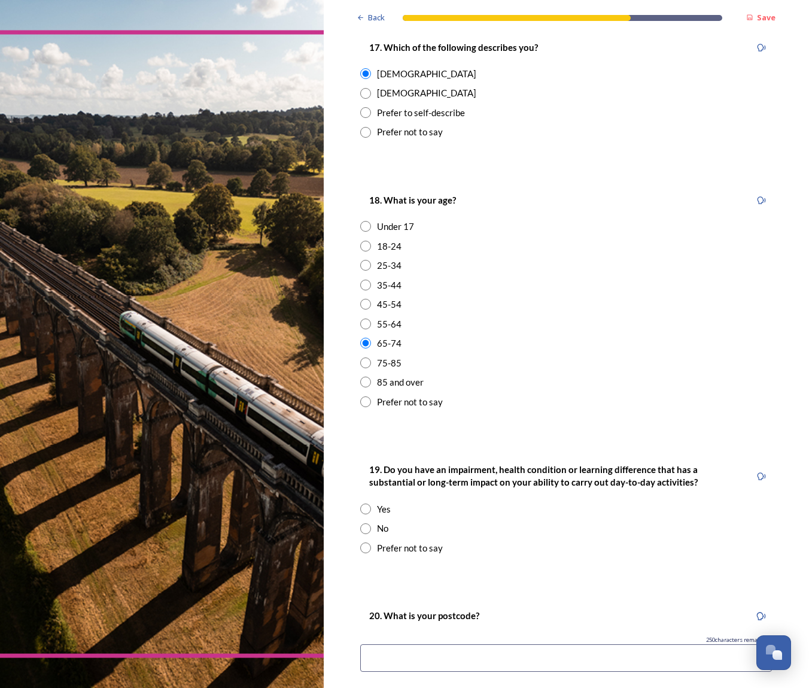
scroll to position [224, 0]
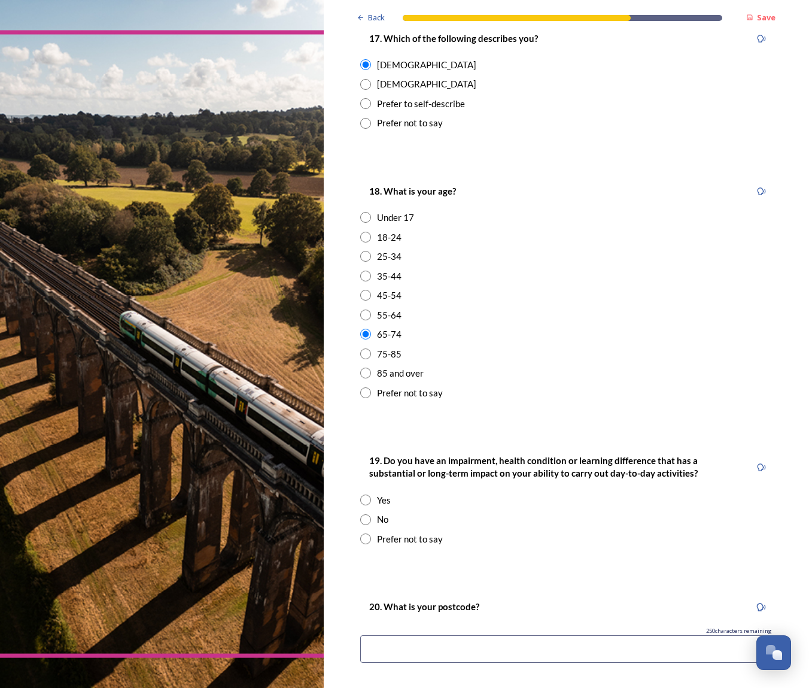
click at [360, 514] on input "radio" at bounding box center [365, 519] width 11 height 11
radio input "true"
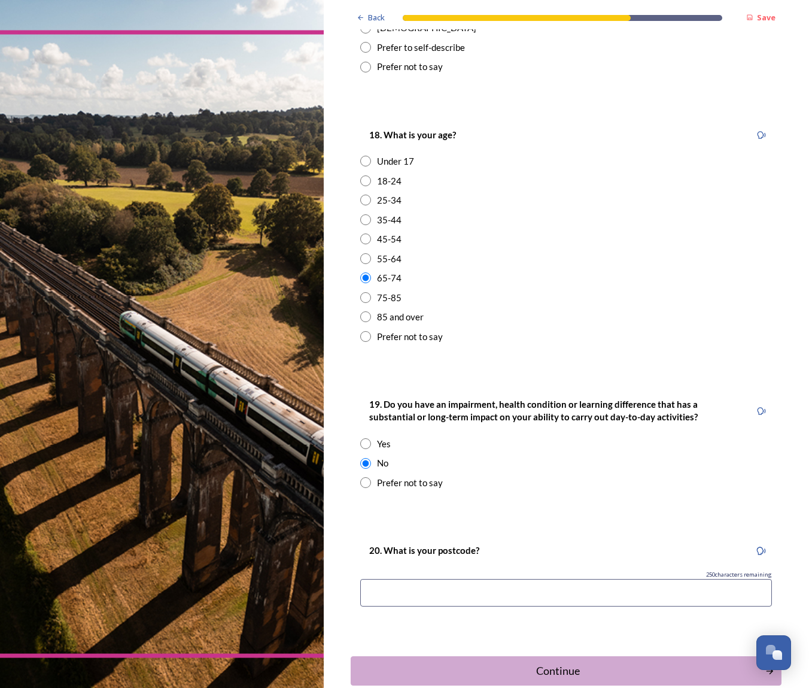
scroll to position [283, 0]
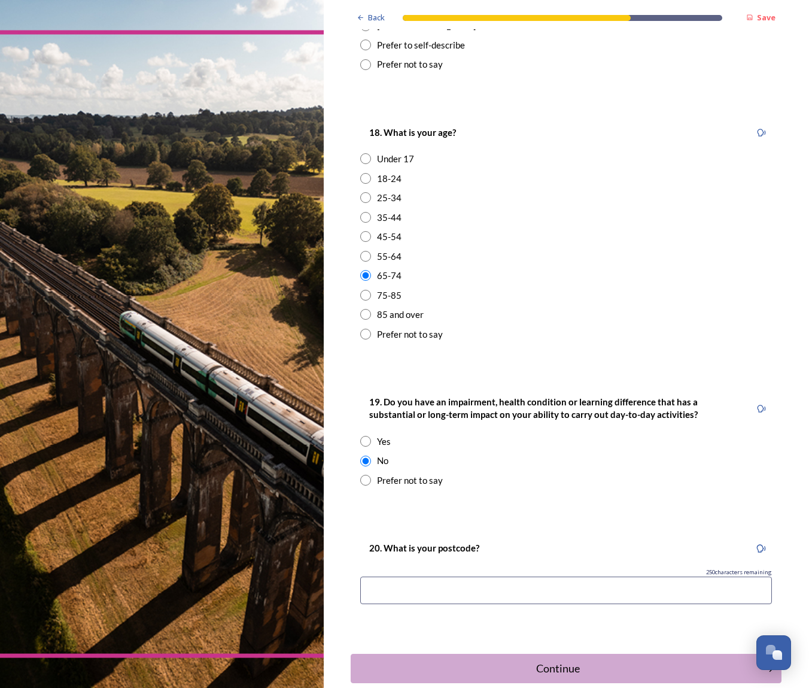
click at [496, 579] on input at bounding box center [566, 590] width 412 height 28
type input "PO191SF"
click at [552, 660] on div "Continue" at bounding box center [557, 668] width 405 height 16
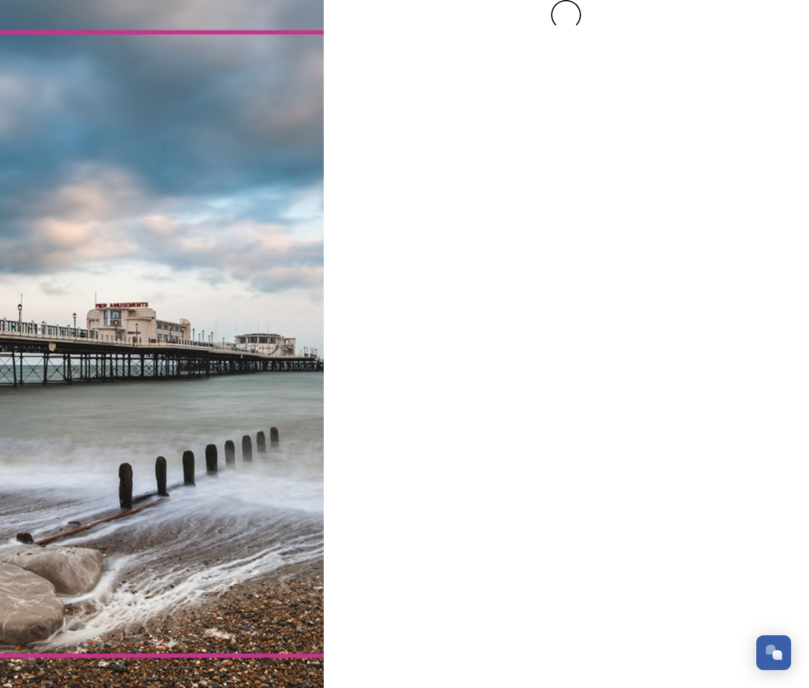
scroll to position [0, 0]
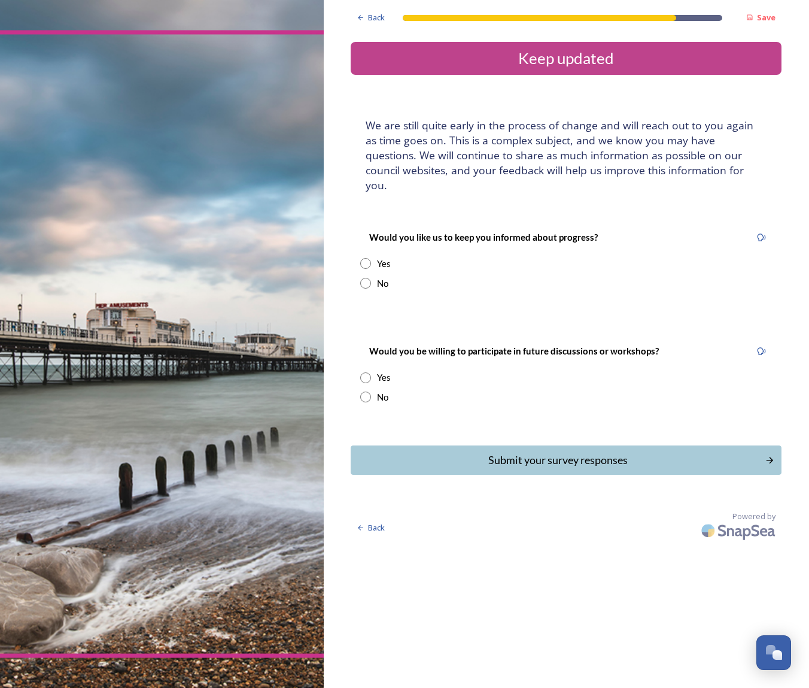
click at [360, 258] on input "radio" at bounding box center [365, 263] width 11 height 11
radio input "true"
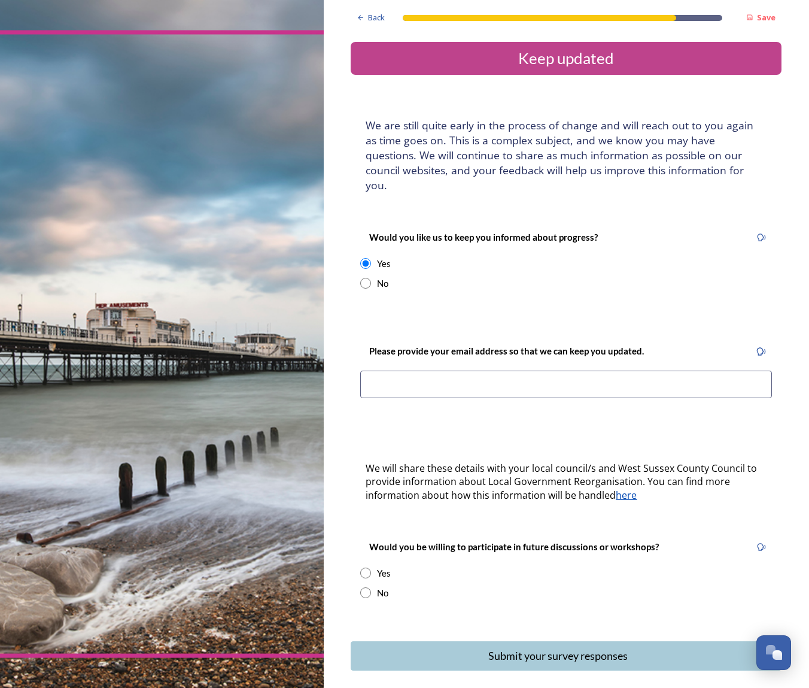
click at [487, 370] on input at bounding box center [566, 384] width 412 height 28
type input "[EMAIL_ADDRESS][DOMAIN_NAME]"
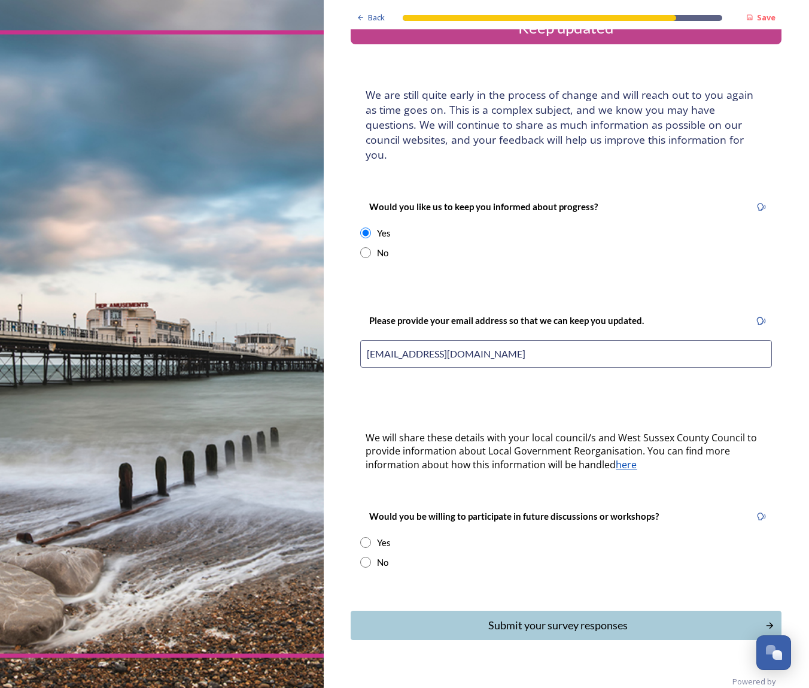
click at [360, 537] on input "radio" at bounding box center [365, 542] width 11 height 11
radio input "true"
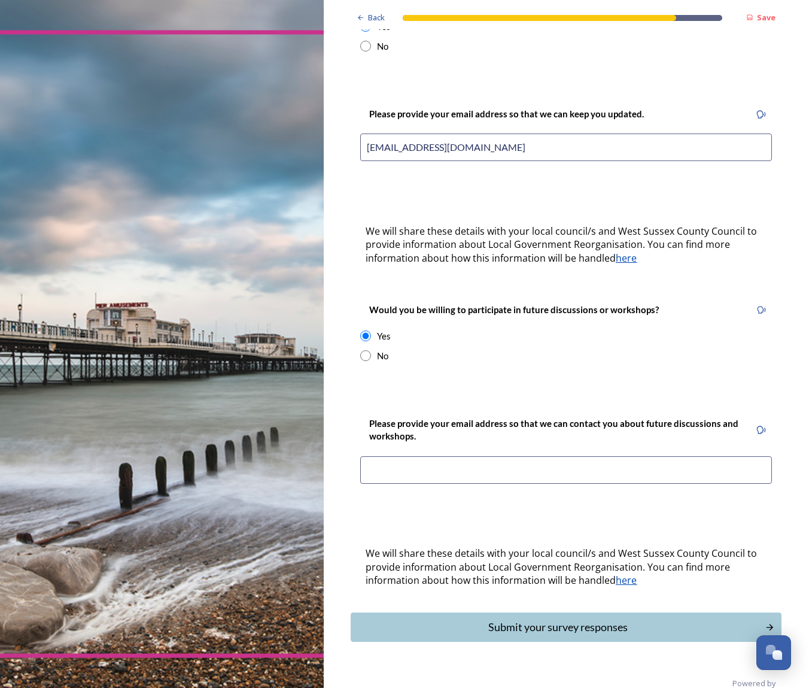
scroll to position [236, 0]
click at [382, 457] on input at bounding box center [566, 471] width 412 height 28
drag, startPoint x: 369, startPoint y: 449, endPoint x: 443, endPoint y: 457, distance: 74.6
click at [370, 457] on input at bounding box center [566, 471] width 412 height 28
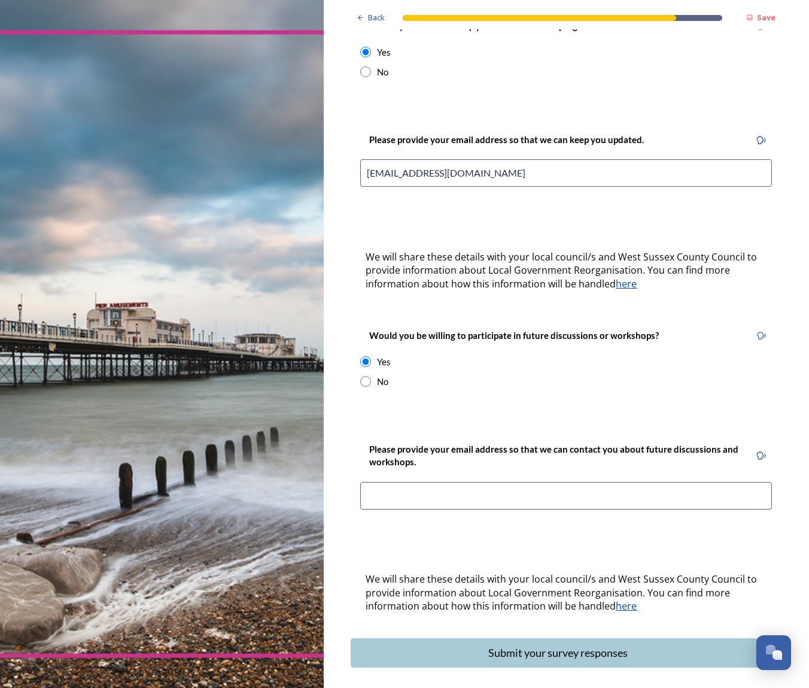
scroll to position [212, 0]
type input "vickims@icl"
type input "[EMAIL_ADDRESS][DOMAIN_NAME]"
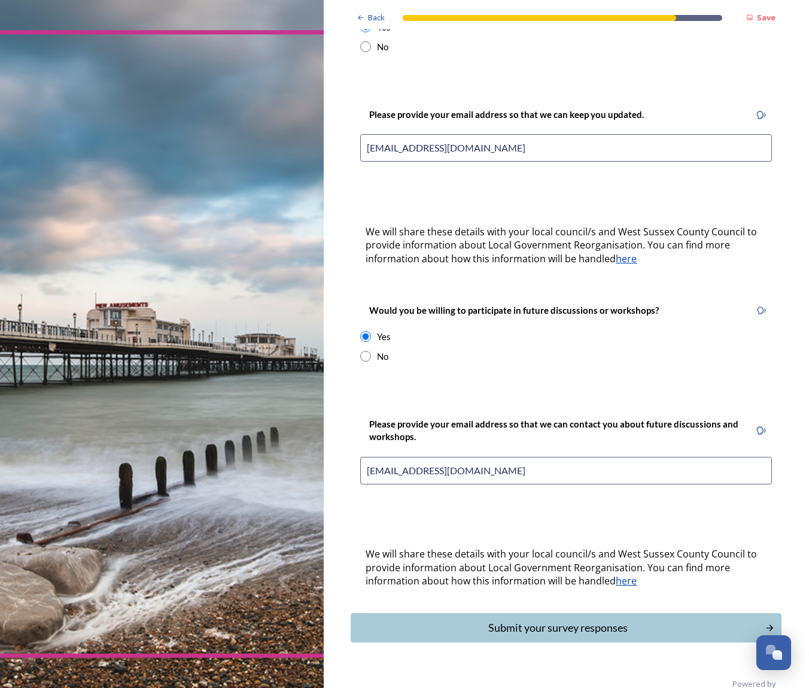
scroll to position [0, 0]
click at [549, 619] on div "Submit your survey responses" at bounding box center [557, 627] width 405 height 16
